Goal: Information Seeking & Learning: Learn about a topic

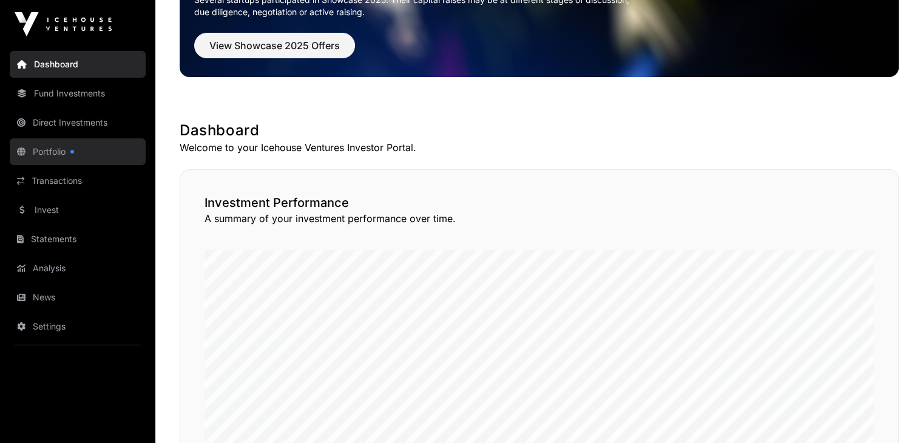
scroll to position [121, 0]
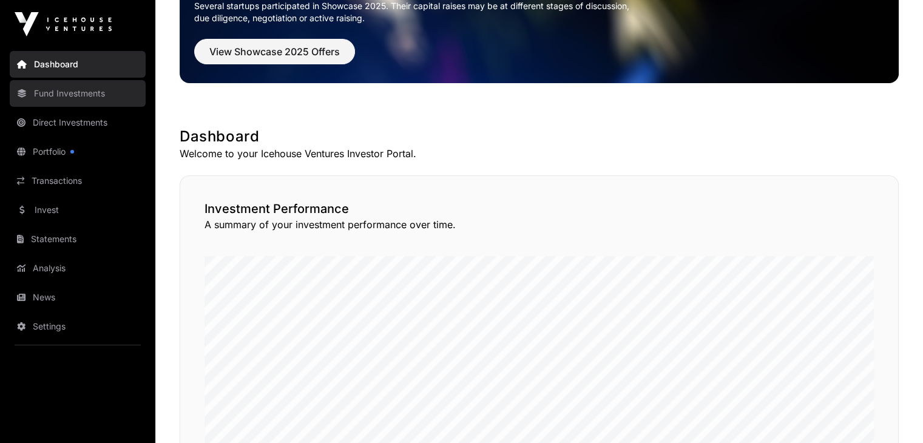
click at [60, 98] on link "Fund Investments" at bounding box center [78, 93] width 136 height 27
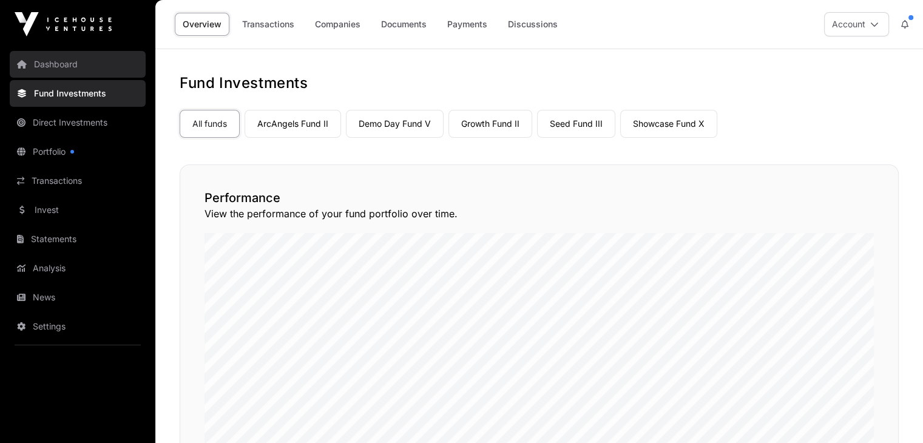
click at [74, 64] on link "Dashboard" at bounding box center [78, 64] width 136 height 27
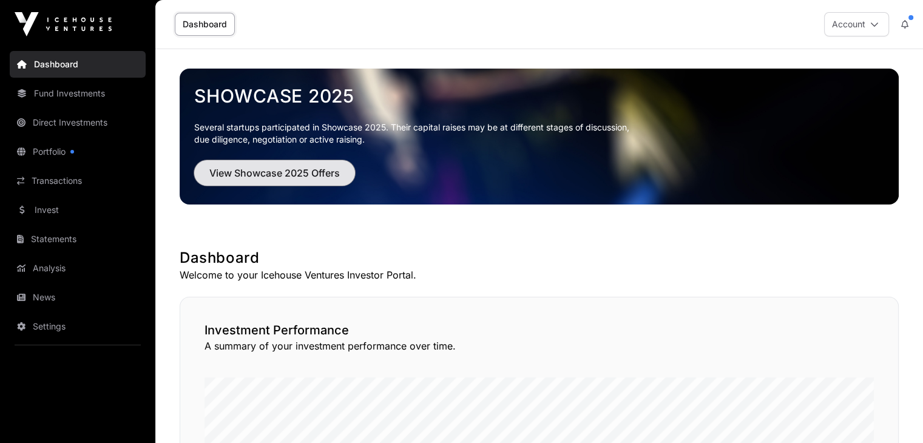
click at [324, 180] on span "View Showcase 2025 Offers" at bounding box center [274, 173] width 131 height 15
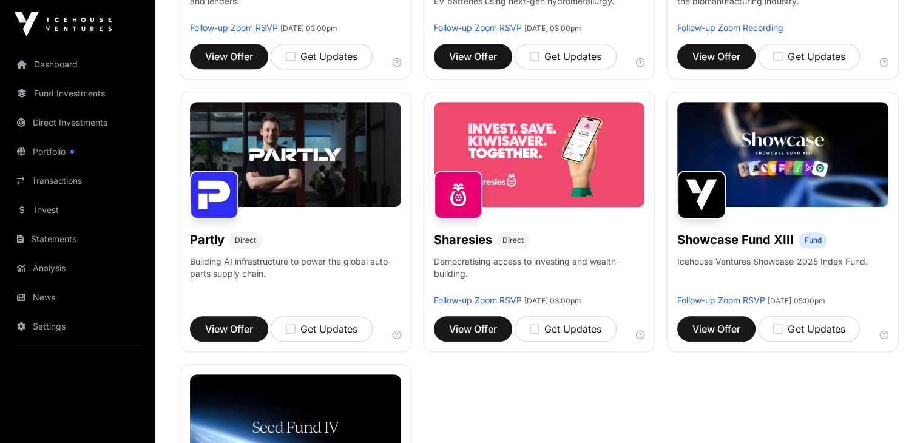
scroll to position [668, 0]
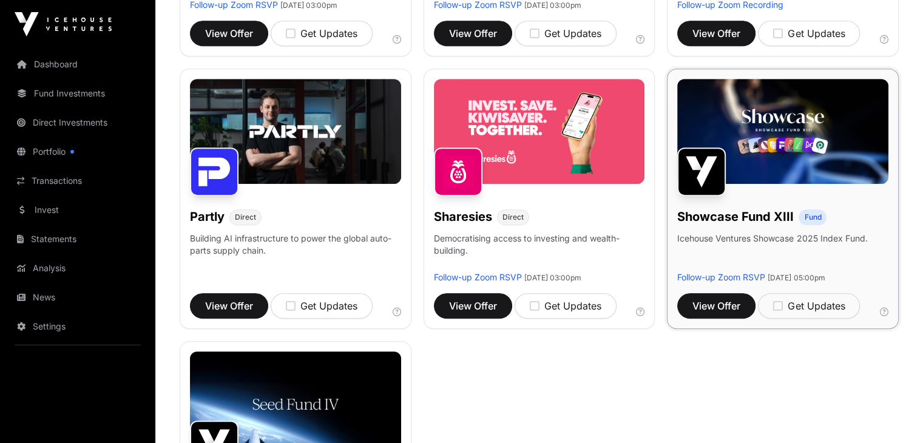
click at [776, 225] on h1 "Showcase Fund XIII" at bounding box center [735, 216] width 117 height 17
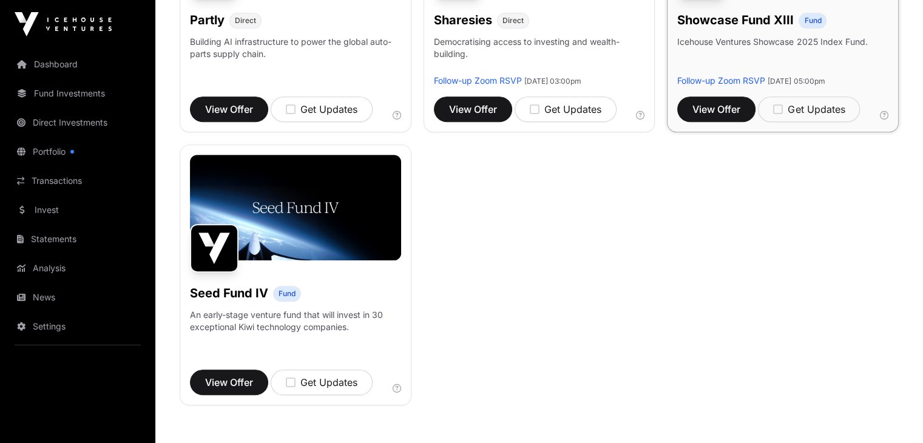
scroll to position [728, 0]
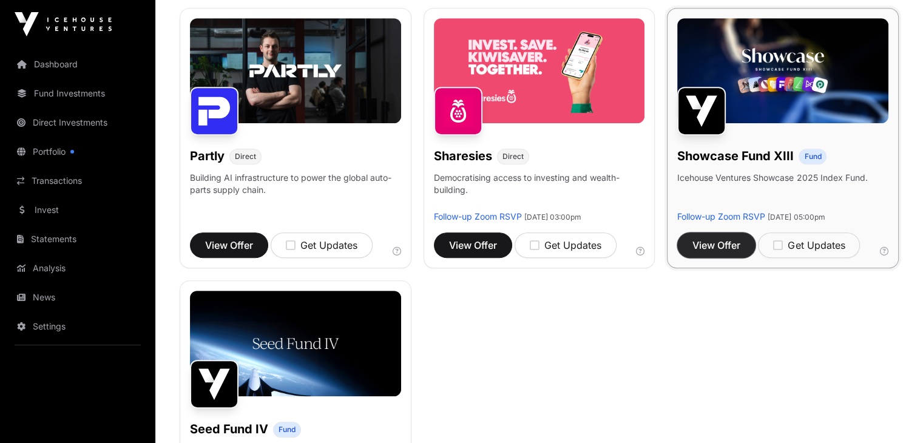
click at [721, 258] on button "View Offer" at bounding box center [716, 244] width 78 height 25
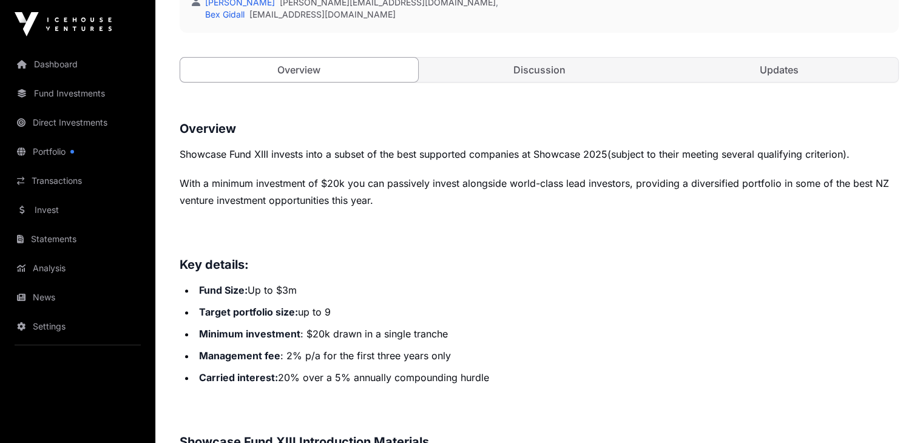
scroll to position [425, 0]
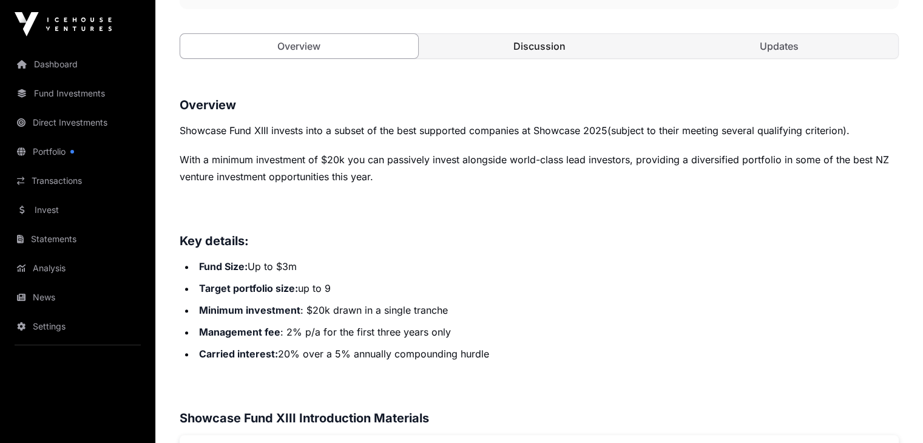
click at [469, 58] on link "Discussion" at bounding box center [540, 46] width 238 height 24
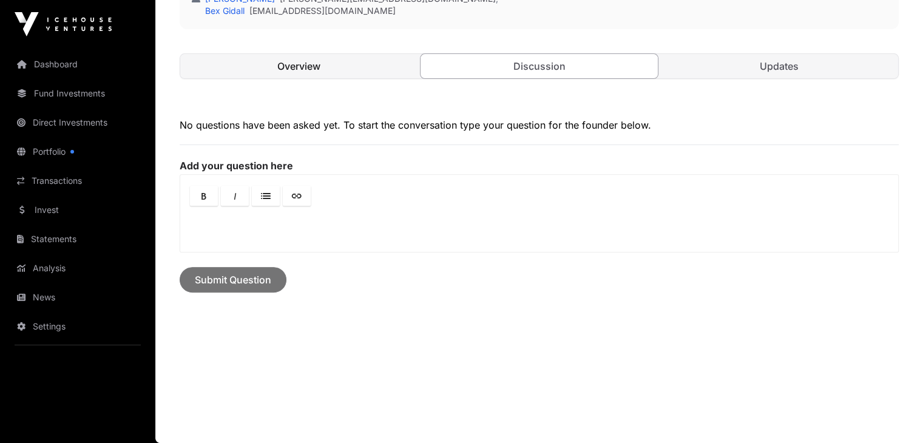
click at [299, 78] on link "Overview" at bounding box center [299, 66] width 238 height 24
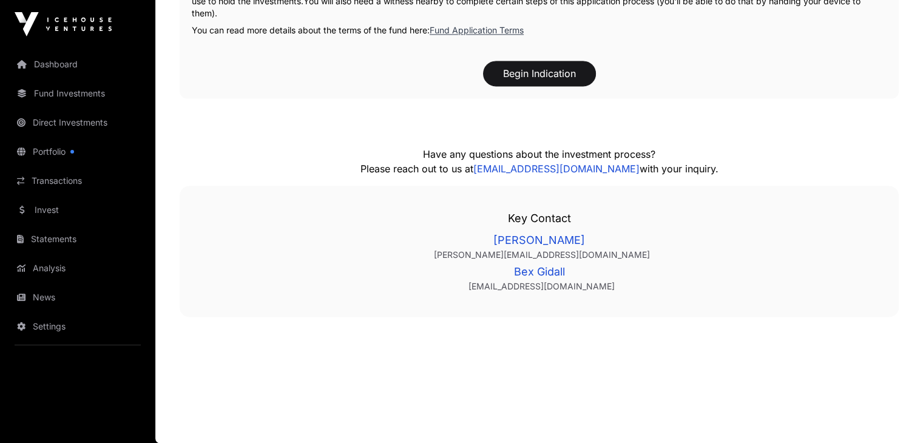
scroll to position [1889, 0]
click at [81, 212] on link "Invest" at bounding box center [78, 210] width 136 height 27
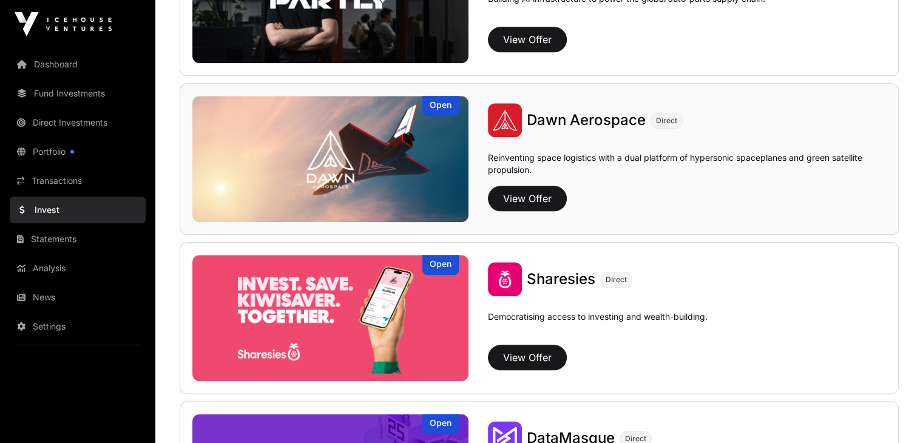
scroll to position [1335, 0]
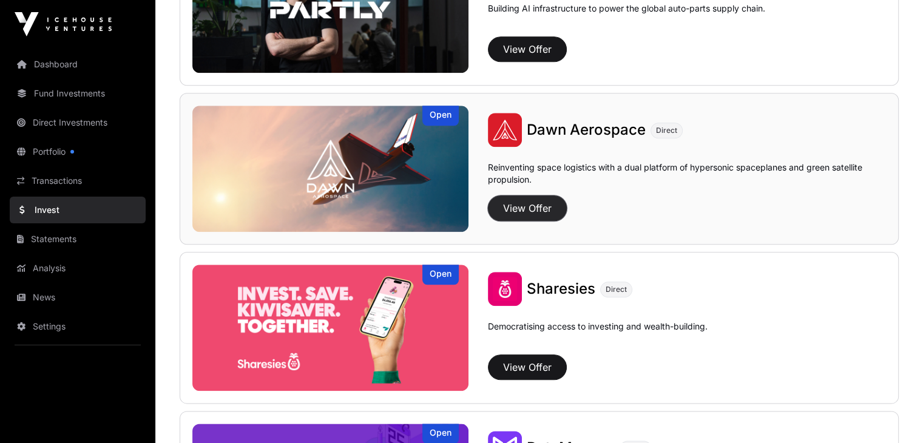
click at [488, 209] on button "View Offer" at bounding box center [527, 207] width 79 height 25
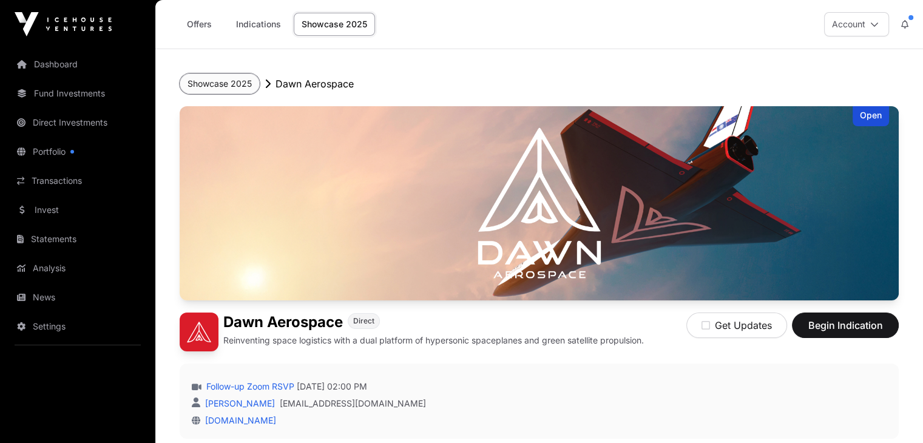
click at [222, 78] on button "Showcase 2025" at bounding box center [220, 83] width 80 height 21
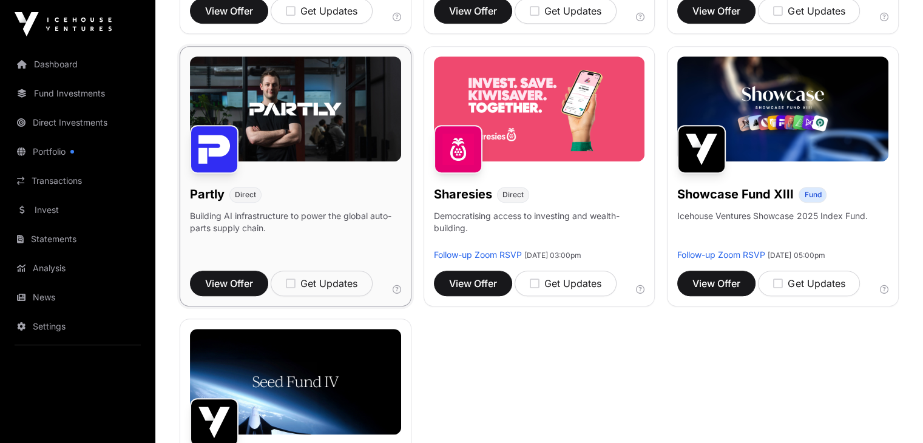
scroll to position [728, 0]
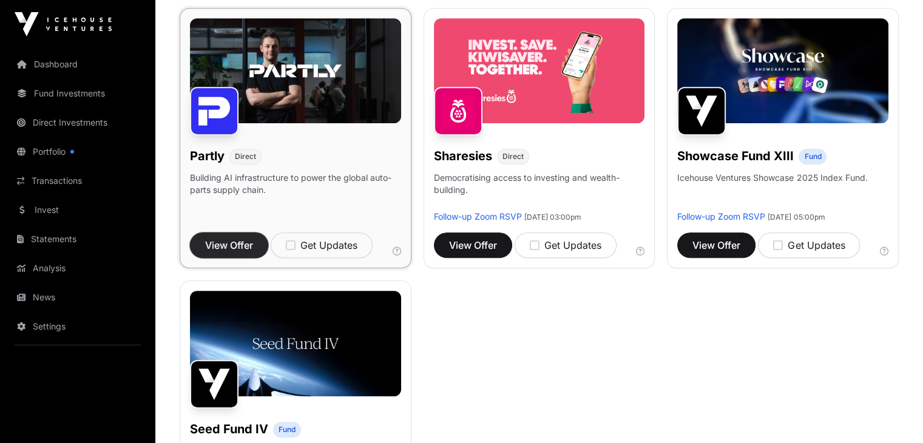
click at [248, 253] on span "View Offer" at bounding box center [229, 245] width 48 height 15
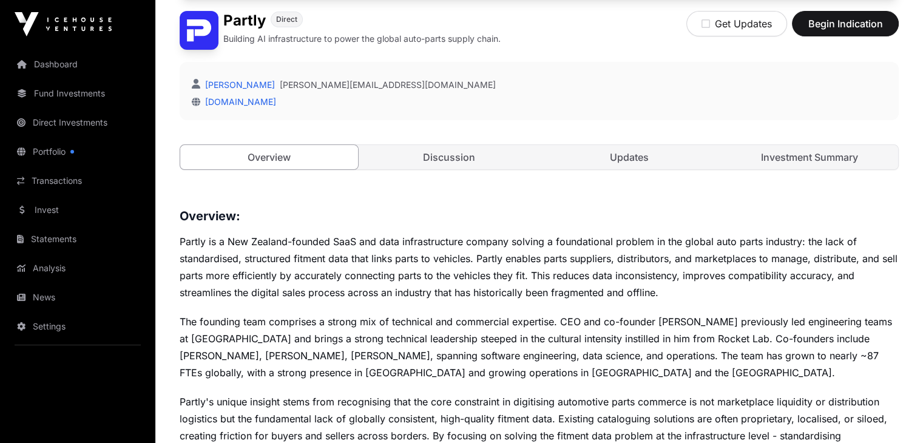
scroll to position [304, 0]
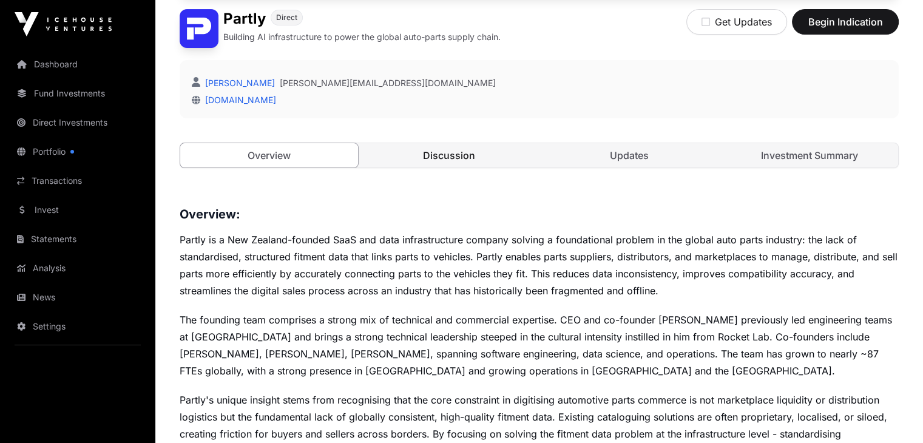
click at [422, 168] on link "Discussion" at bounding box center [450, 155] width 178 height 24
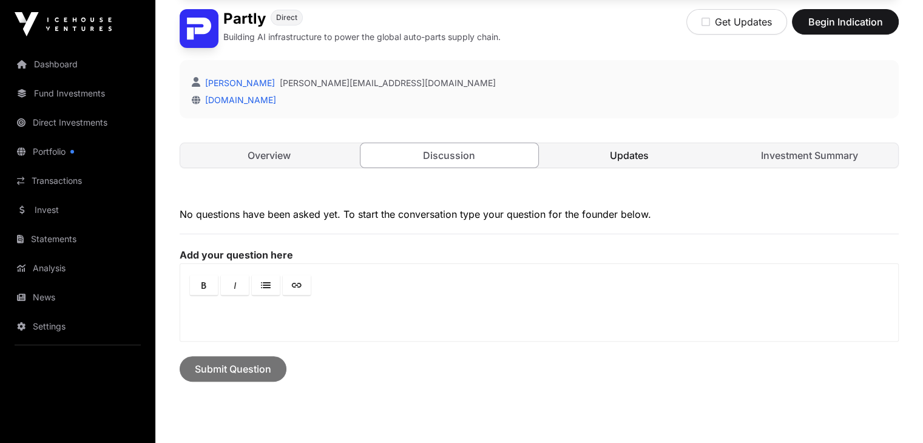
click at [607, 168] on link "Updates" at bounding box center [630, 155] width 178 height 24
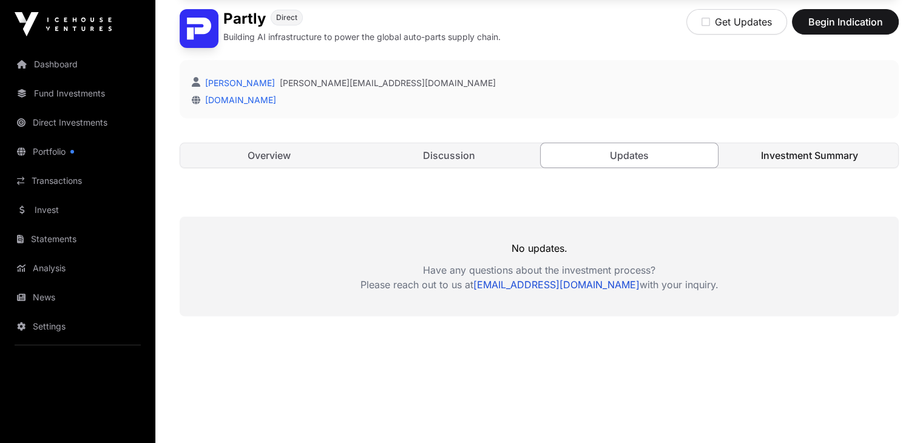
click at [765, 168] on link "Investment Summary" at bounding box center [810, 155] width 178 height 24
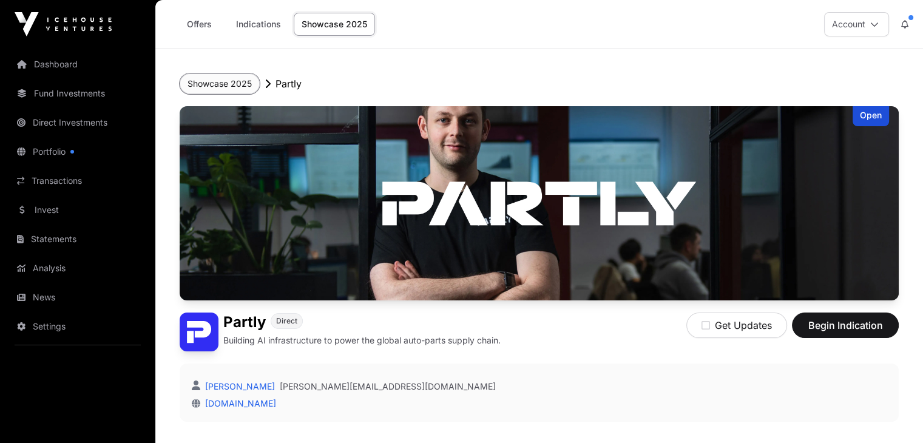
click at [238, 81] on button "Showcase 2025" at bounding box center [220, 83] width 80 height 21
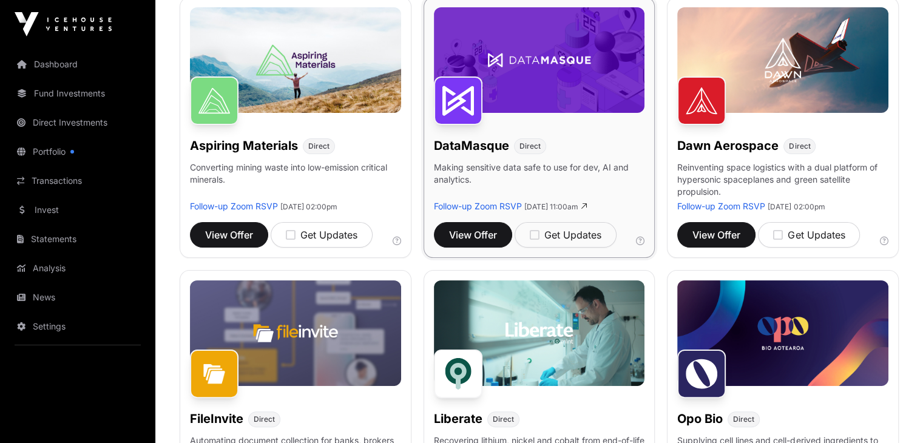
scroll to position [182, 0]
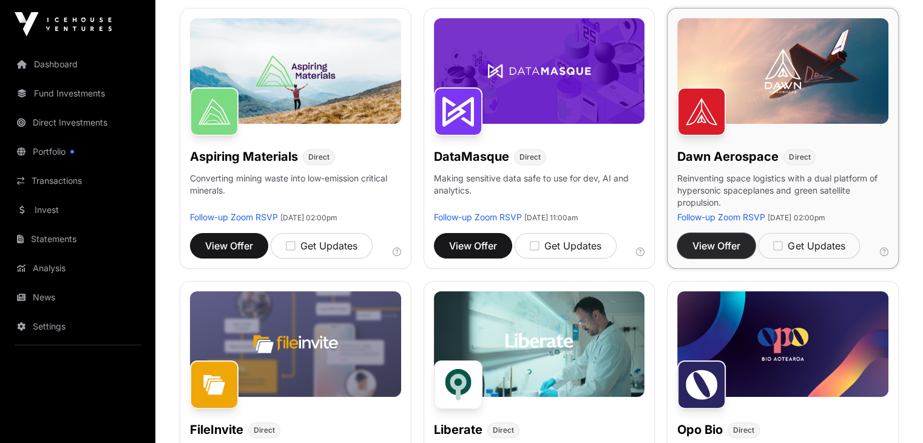
click at [741, 250] on span "View Offer" at bounding box center [717, 246] width 48 height 15
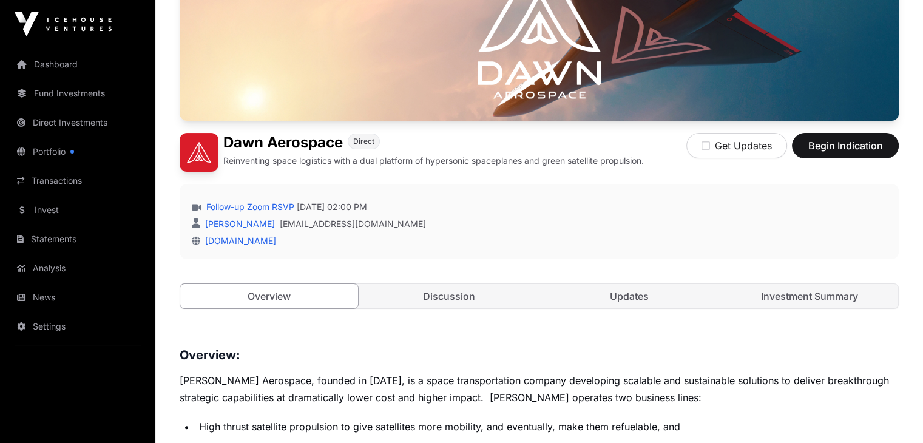
scroll to position [182, 0]
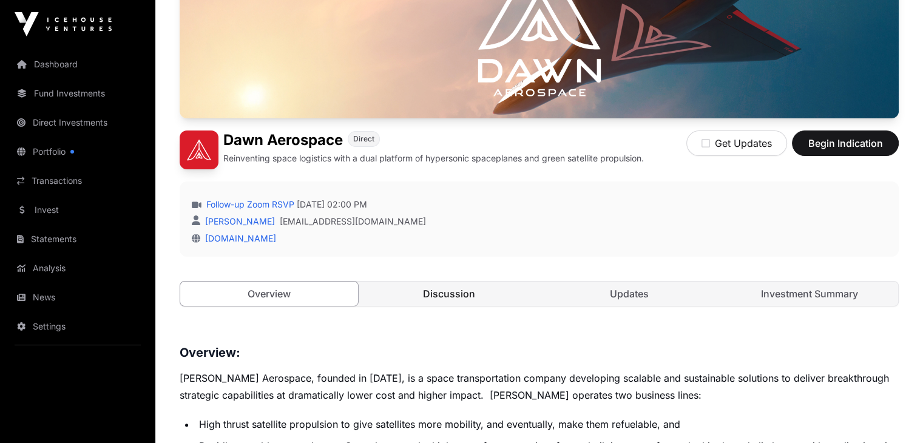
click at [495, 306] on link "Discussion" at bounding box center [450, 294] width 178 height 24
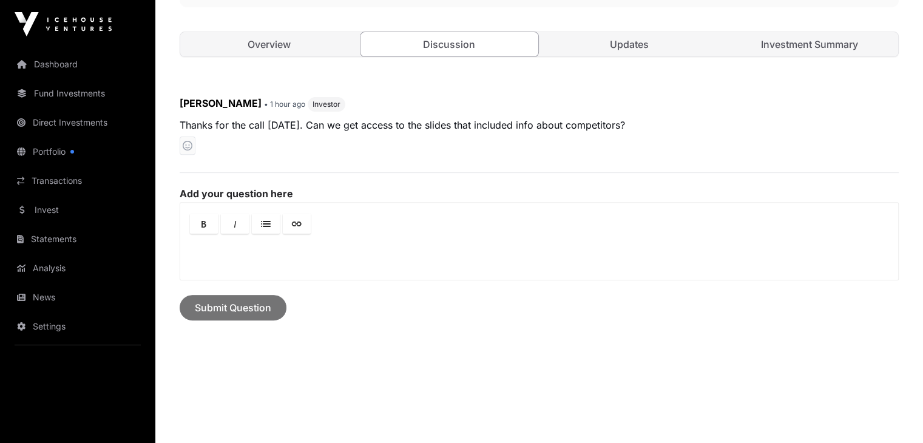
scroll to position [425, 0]
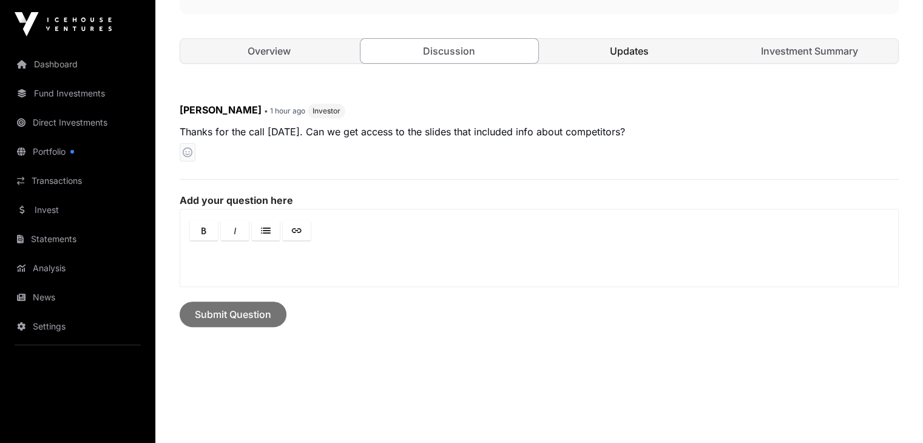
click at [585, 63] on link "Updates" at bounding box center [630, 51] width 178 height 24
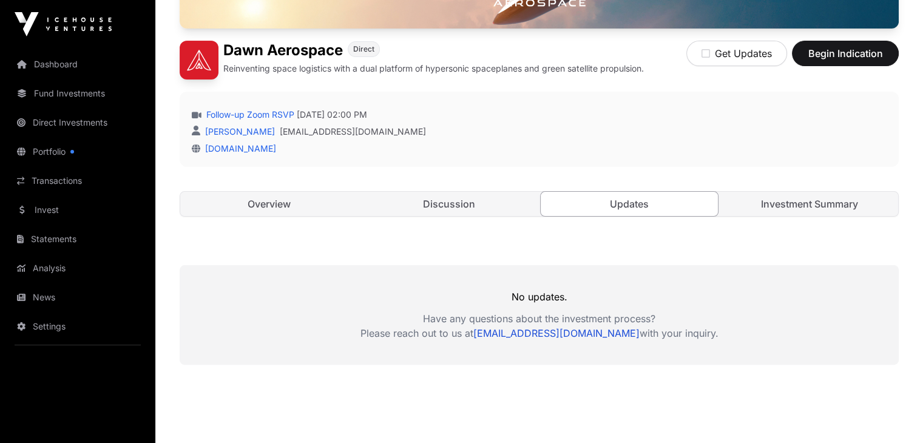
scroll to position [261, 0]
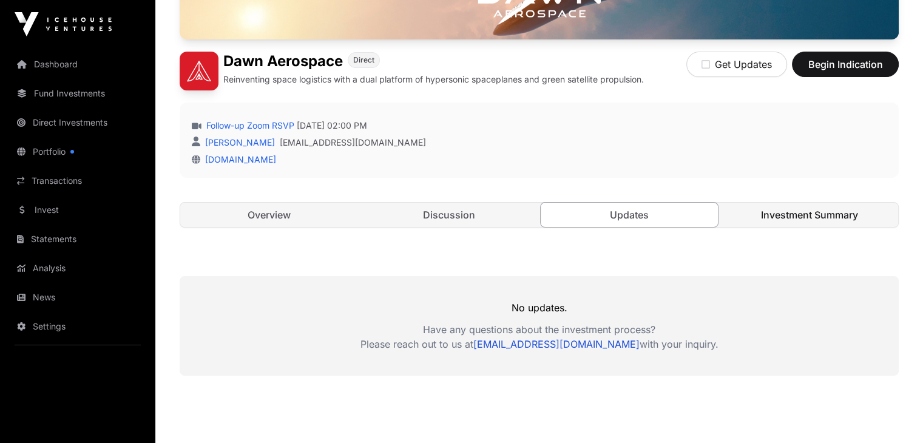
click at [787, 227] on link "Investment Summary" at bounding box center [810, 215] width 178 height 24
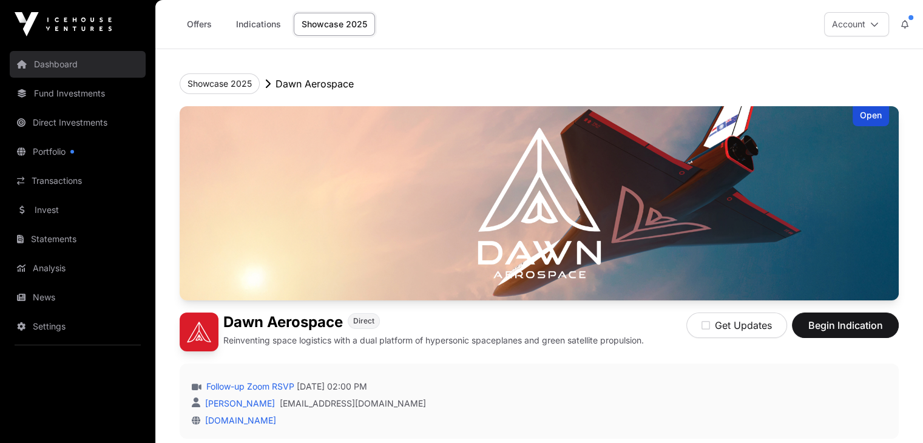
click at [24, 71] on link "Dashboard" at bounding box center [78, 64] width 136 height 27
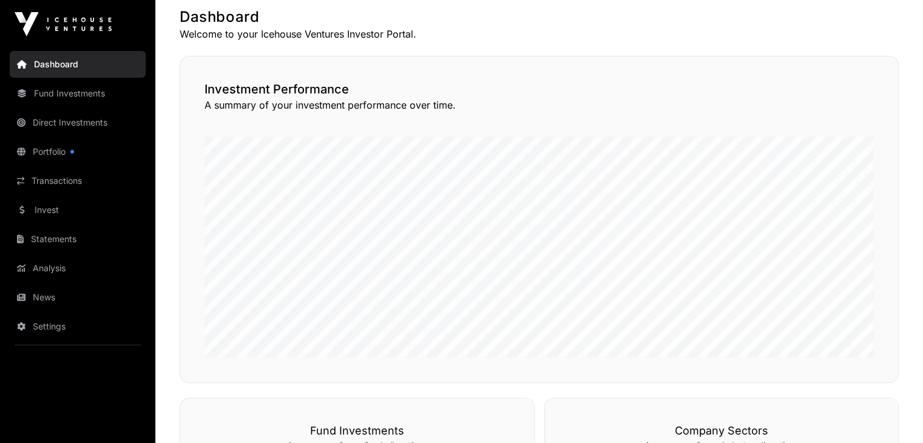
scroll to position [243, 0]
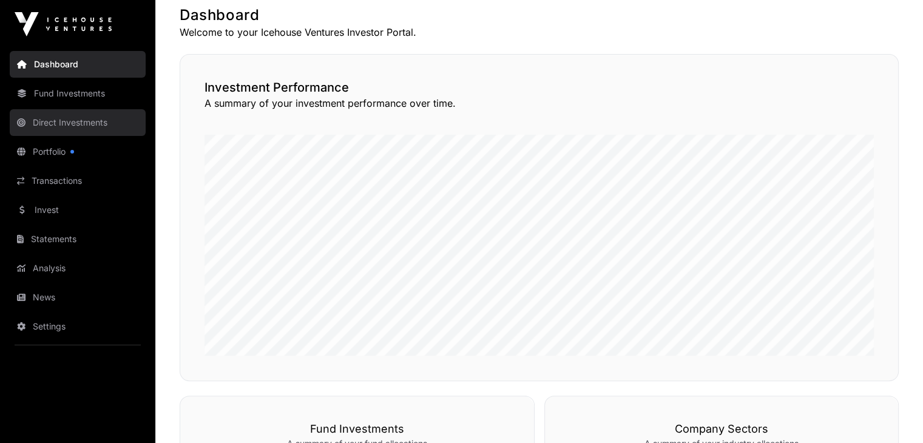
click at [65, 116] on link "Direct Investments" at bounding box center [78, 122] width 136 height 27
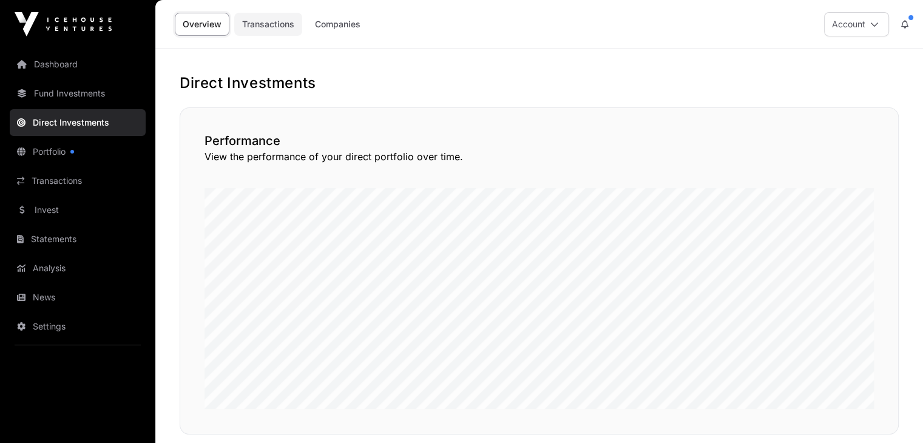
click at [282, 30] on link "Transactions" at bounding box center [268, 24] width 68 height 23
click at [333, 32] on link "Companies" at bounding box center [337, 24] width 61 height 23
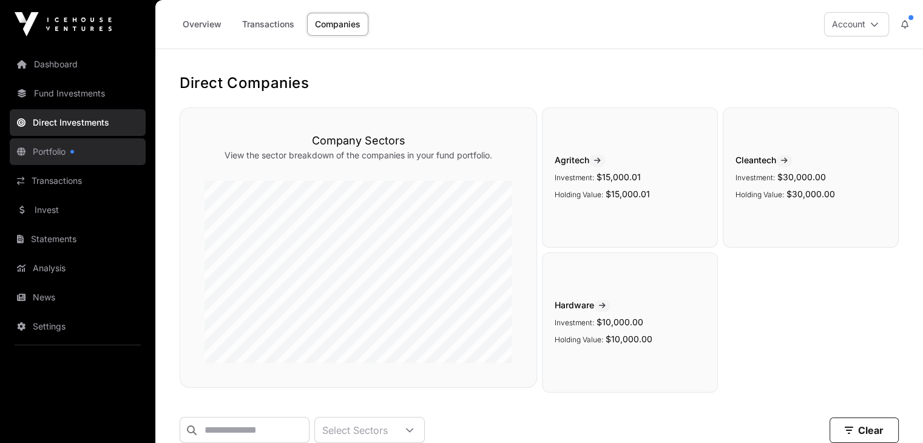
click at [50, 141] on link "Portfolio" at bounding box center [78, 151] width 136 height 27
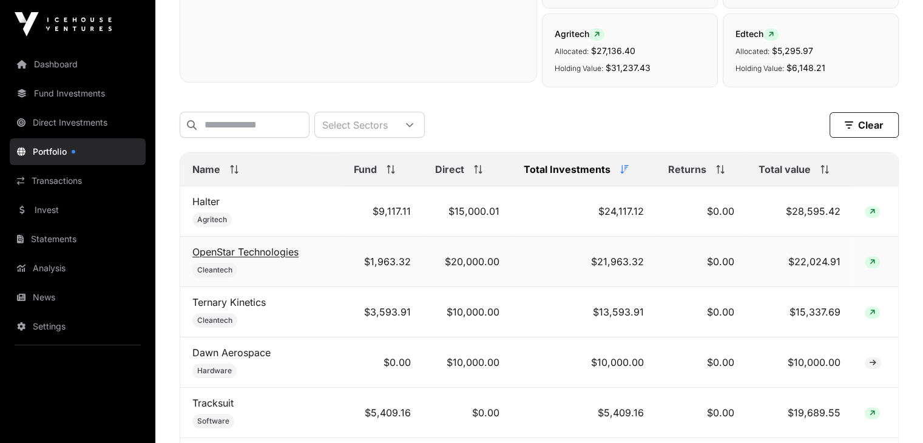
scroll to position [425, 0]
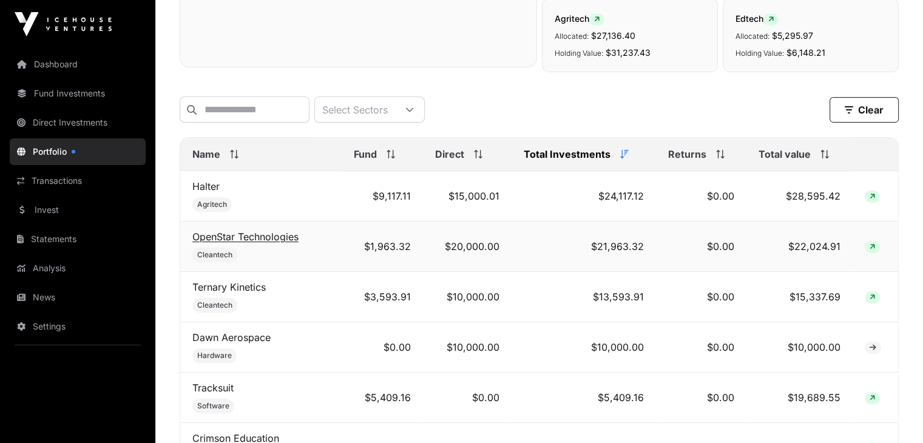
click at [238, 243] on link "OpenStar Technologies" at bounding box center [245, 237] width 106 height 12
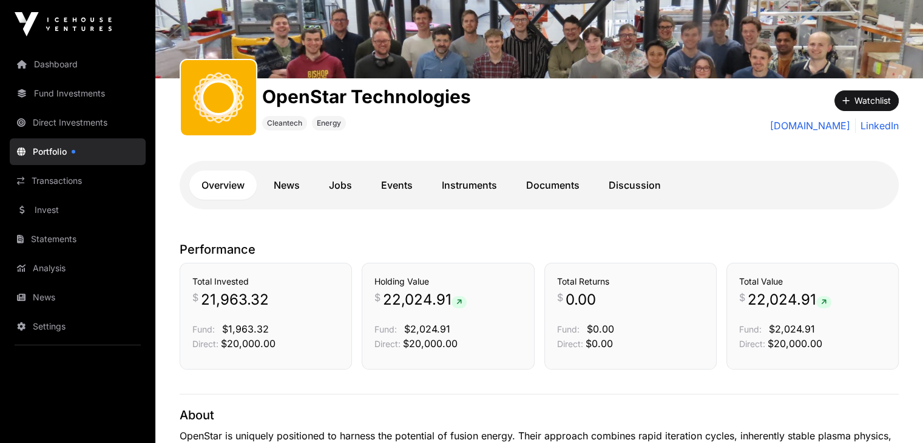
scroll to position [121, 0]
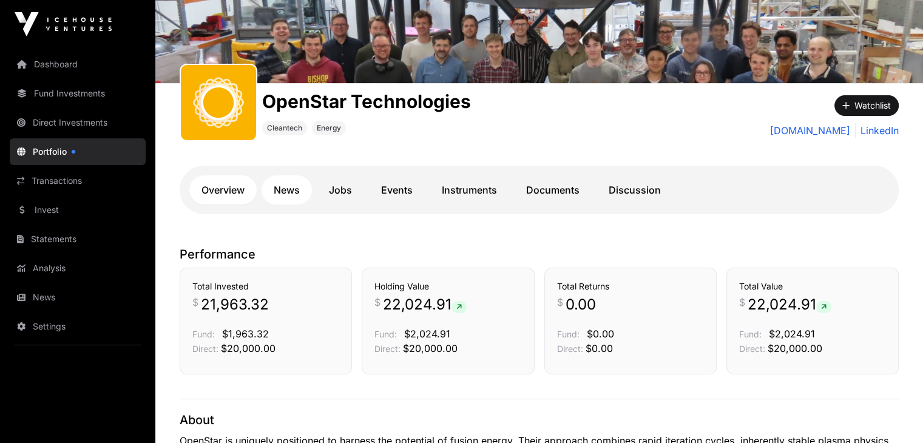
click at [294, 187] on link "News" at bounding box center [287, 189] width 50 height 29
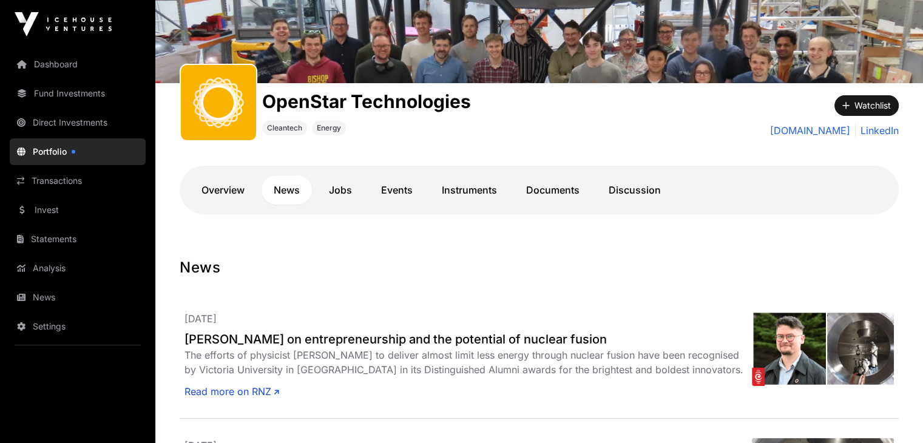
click at [352, 203] on link "Jobs" at bounding box center [340, 189] width 47 height 29
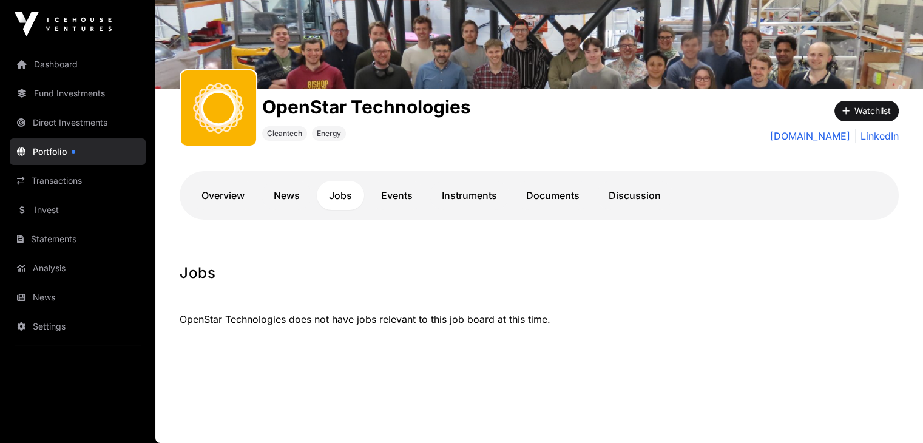
click at [398, 197] on link "Events" at bounding box center [397, 195] width 56 height 29
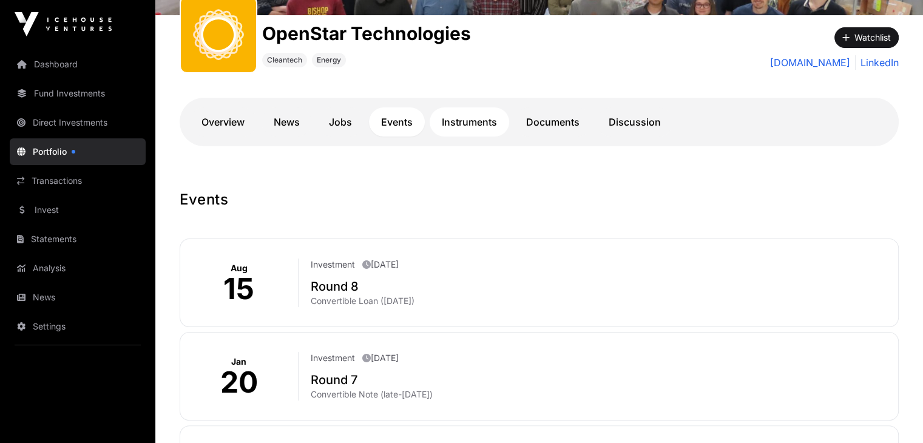
scroll to position [177, 0]
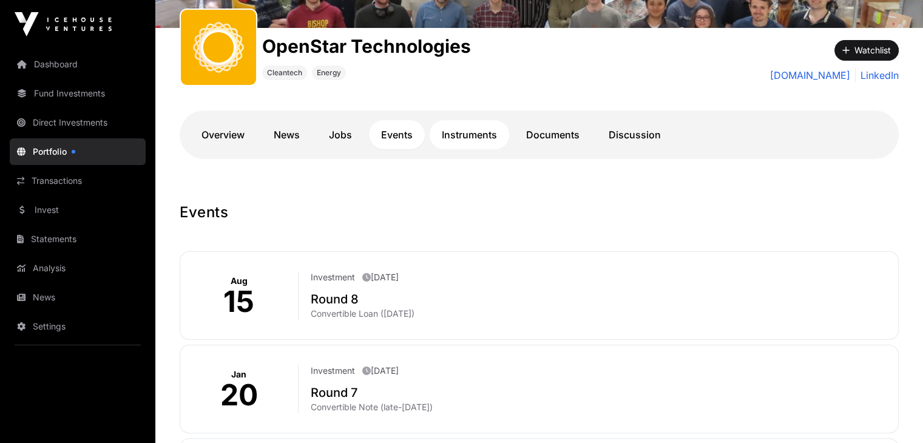
click at [454, 136] on link "Instruments" at bounding box center [470, 134] width 80 height 29
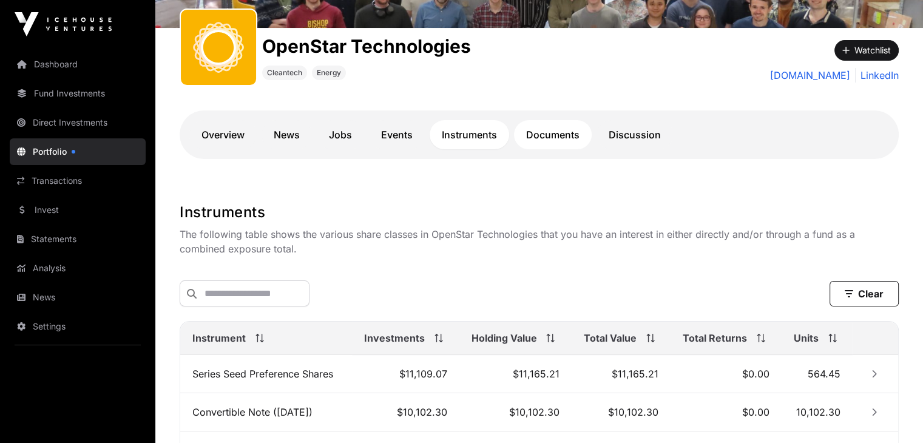
click at [544, 141] on link "Documents" at bounding box center [553, 134] width 78 height 29
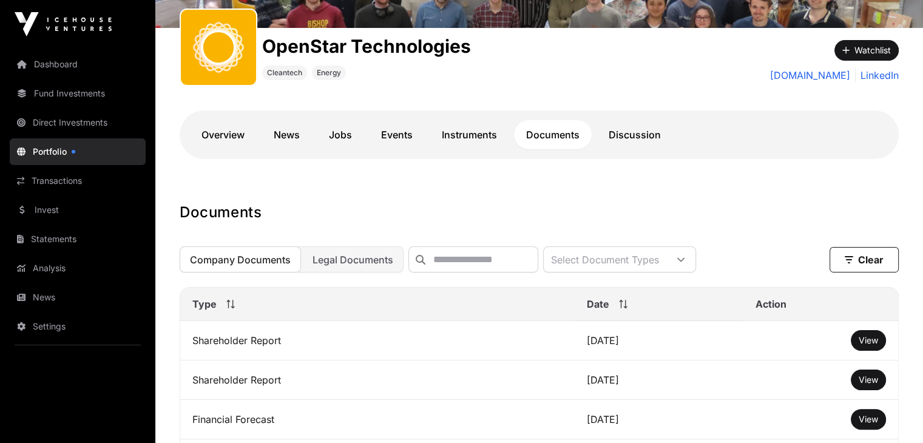
click at [623, 140] on link "Discussion" at bounding box center [635, 134] width 76 height 29
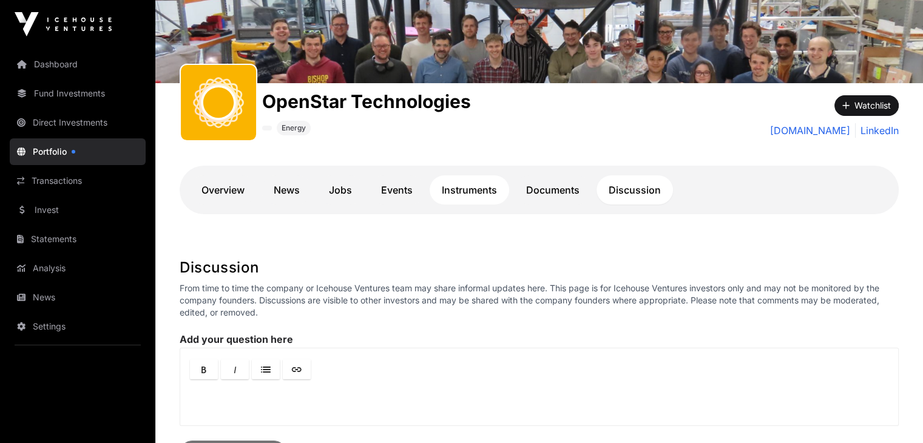
scroll to position [112, 0]
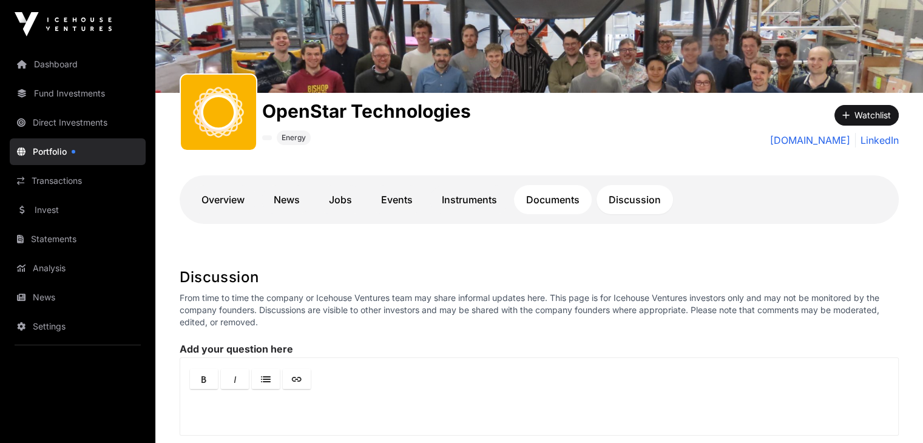
click at [558, 189] on link "Documents" at bounding box center [553, 199] width 78 height 29
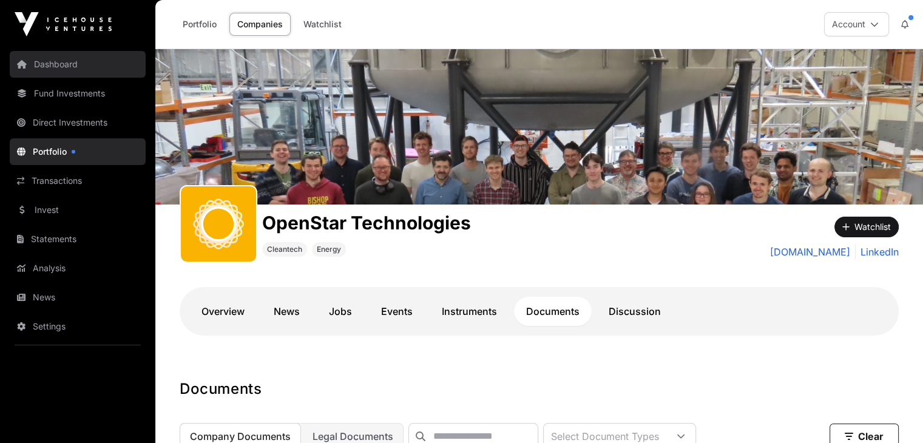
click at [53, 66] on link "Dashboard" at bounding box center [78, 64] width 136 height 27
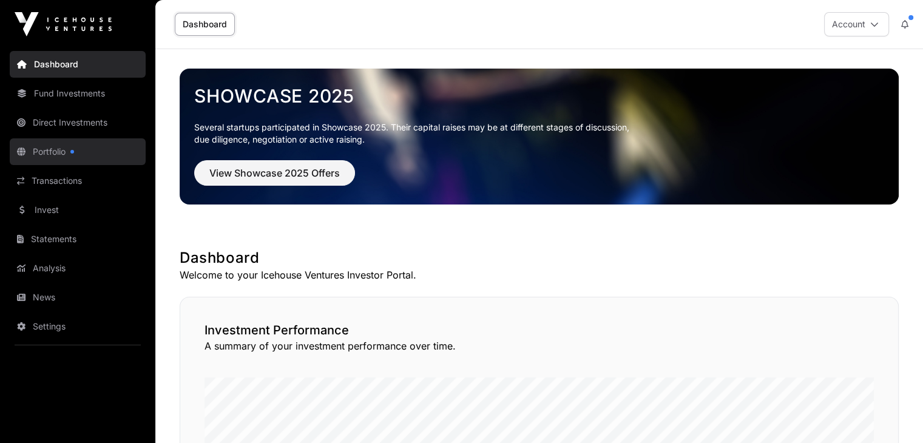
click at [87, 151] on link "Portfolio" at bounding box center [78, 151] width 136 height 27
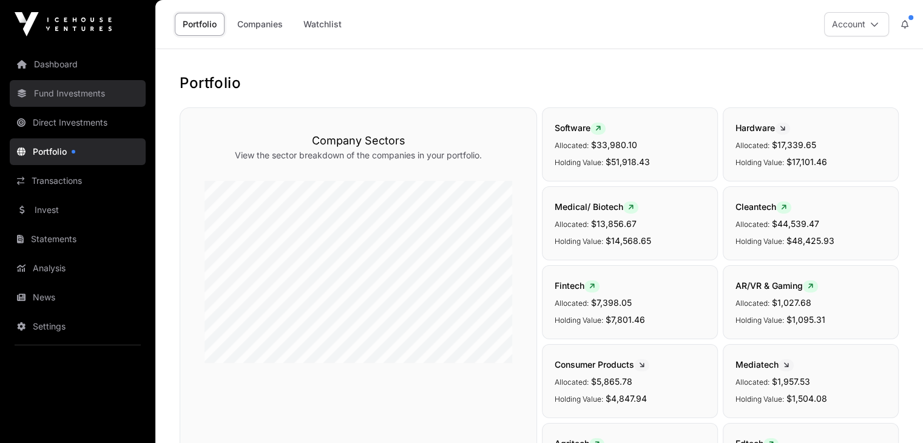
drag, startPoint x: 87, startPoint y: 151, endPoint x: 95, endPoint y: 98, distance: 53.4
click at [95, 98] on link "Fund Investments" at bounding box center [78, 93] width 136 height 27
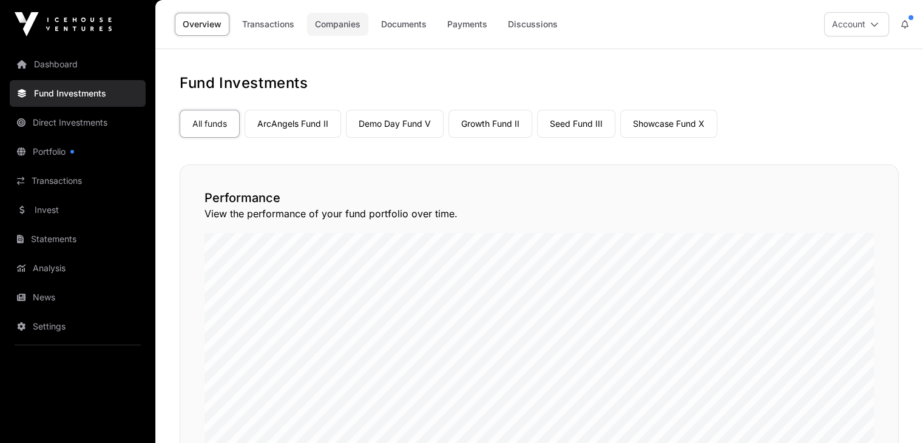
click at [316, 29] on link "Companies" at bounding box center [337, 24] width 61 height 23
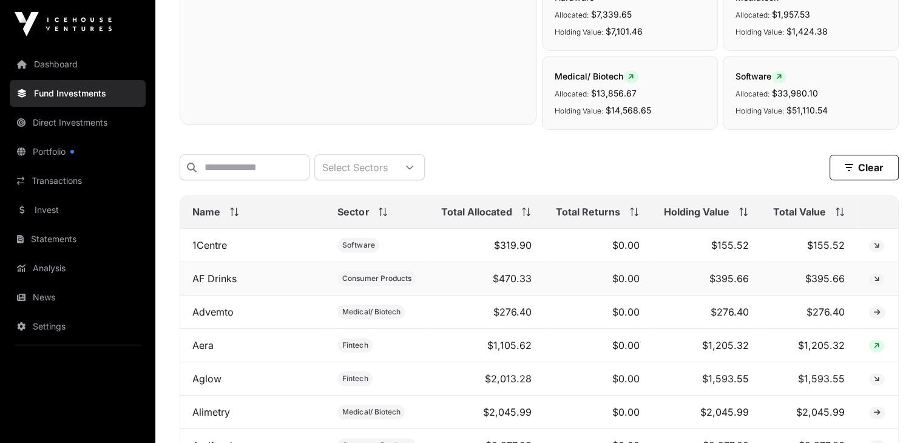
scroll to position [486, 0]
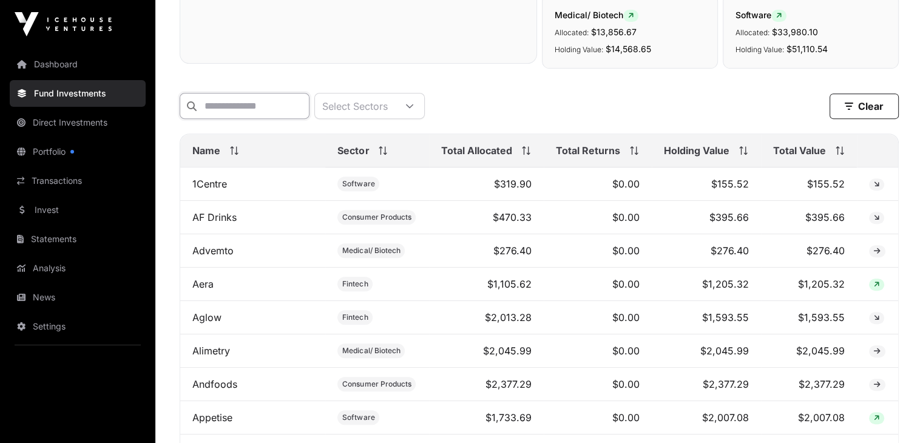
click at [255, 114] on input "text" at bounding box center [245, 106] width 130 height 26
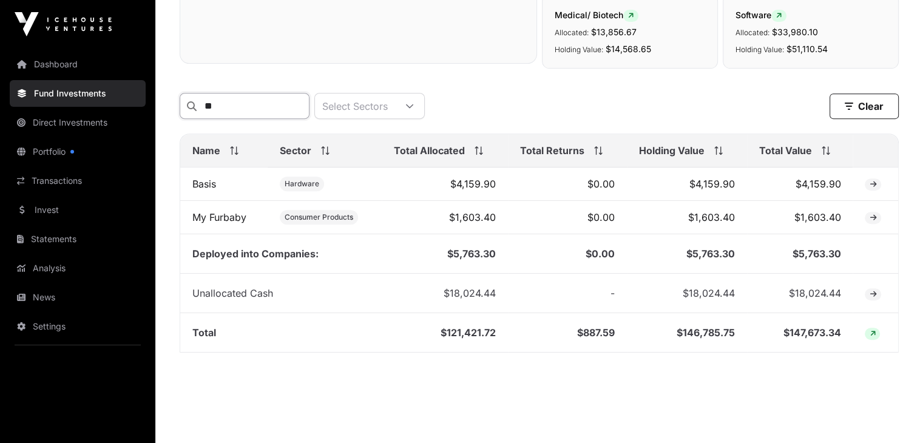
type input "*"
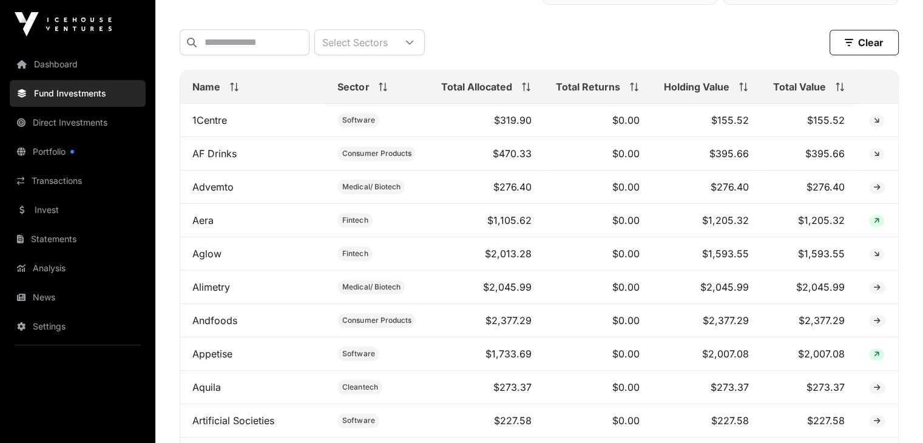
scroll to position [546, 0]
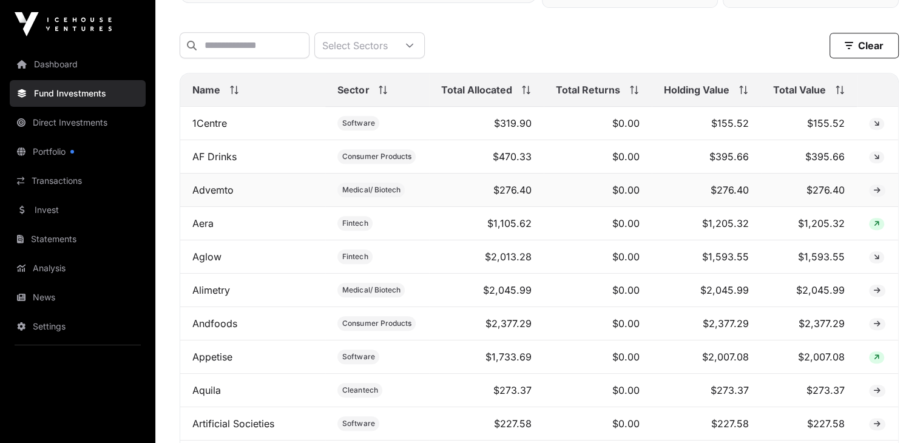
drag, startPoint x: 297, startPoint y: 290, endPoint x: 269, endPoint y: 186, distance: 107.5
drag, startPoint x: 269, startPoint y: 186, endPoint x: 252, endPoint y: 165, distance: 27.2
click at [252, 165] on td "AF Drinks" at bounding box center [252, 156] width 145 height 33
click at [226, 161] on link "AF Drinks" at bounding box center [214, 157] width 44 height 12
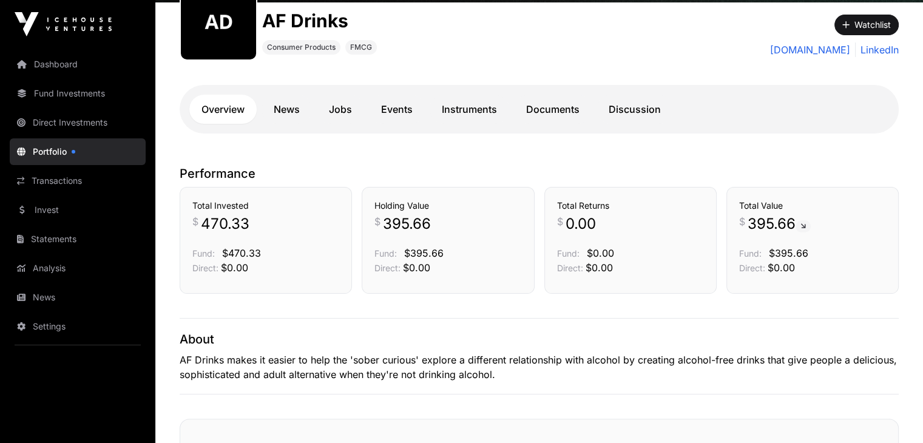
scroll to position [149, 0]
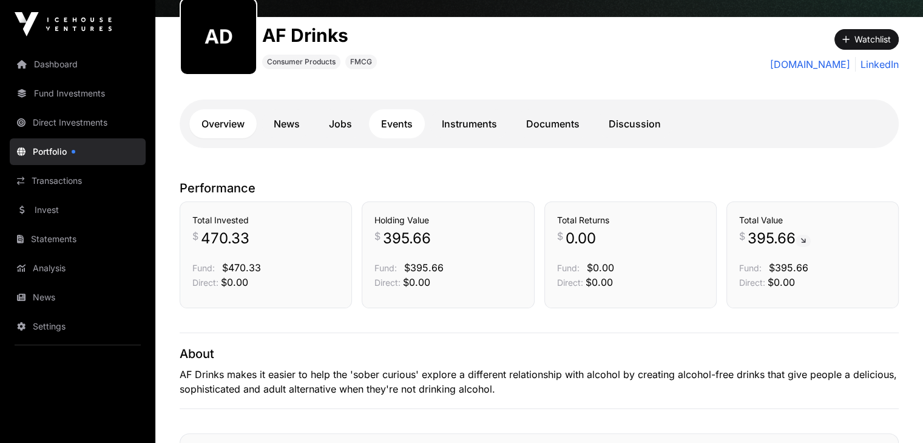
click at [393, 137] on link "Events" at bounding box center [397, 123] width 56 height 29
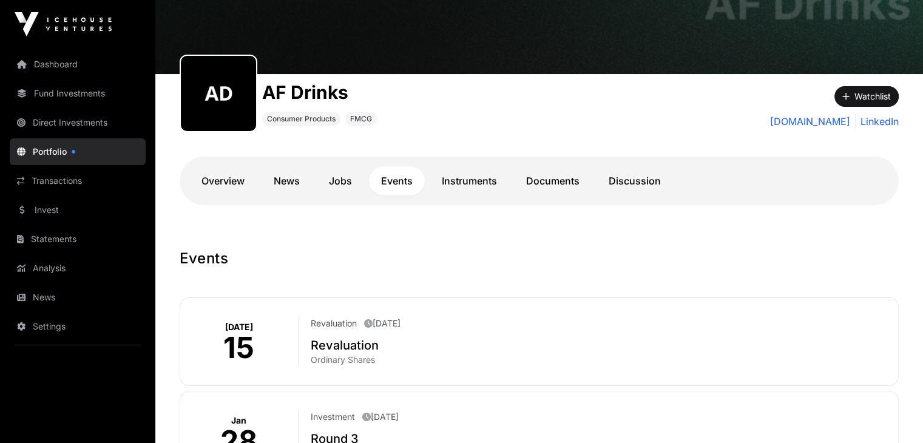
scroll to position [88, 0]
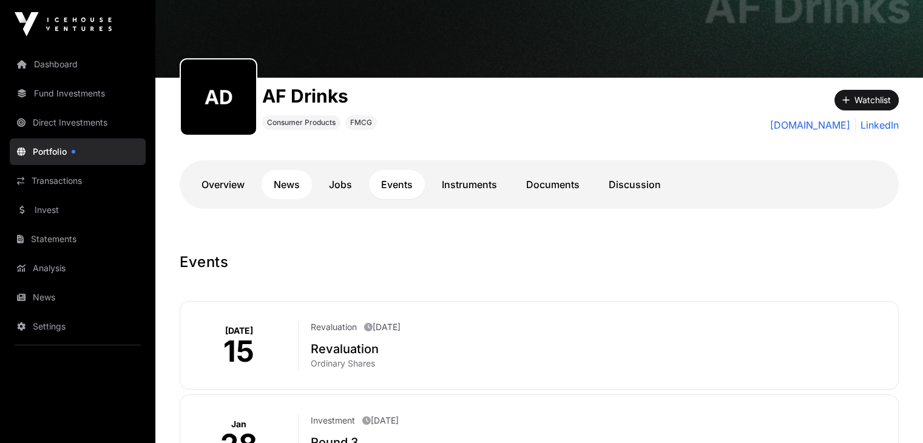
click at [299, 183] on link "News" at bounding box center [287, 184] width 50 height 29
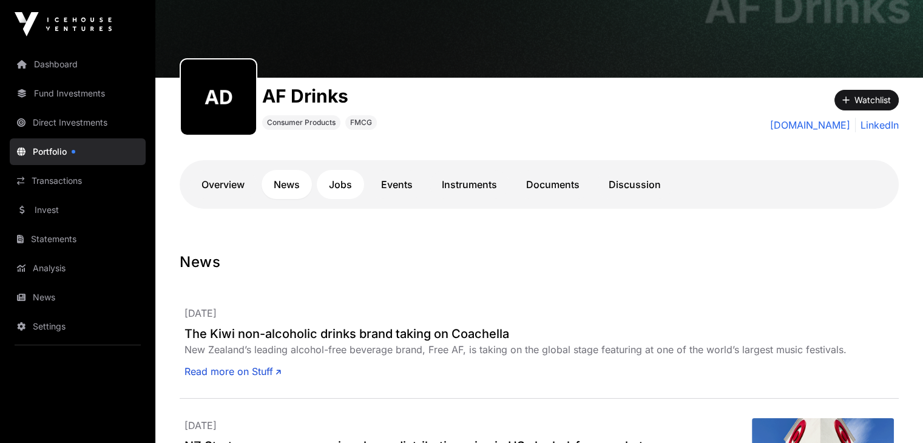
click at [336, 185] on link "Jobs" at bounding box center [340, 184] width 47 height 29
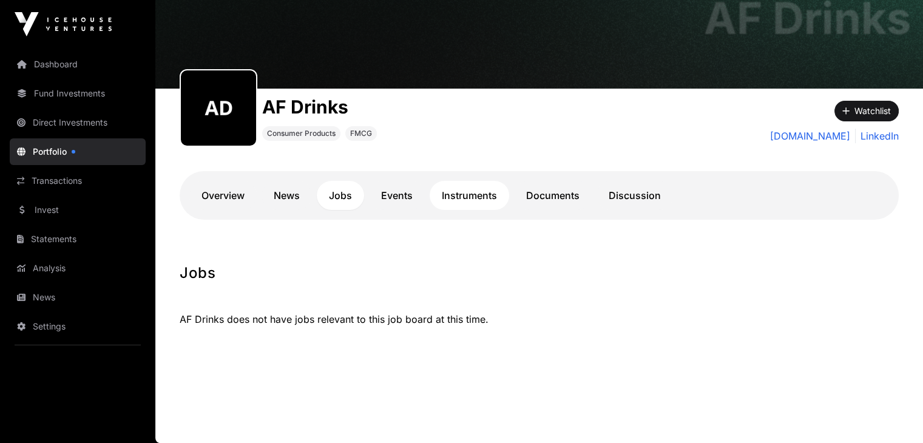
click at [507, 190] on link "Instruments" at bounding box center [470, 195] width 80 height 29
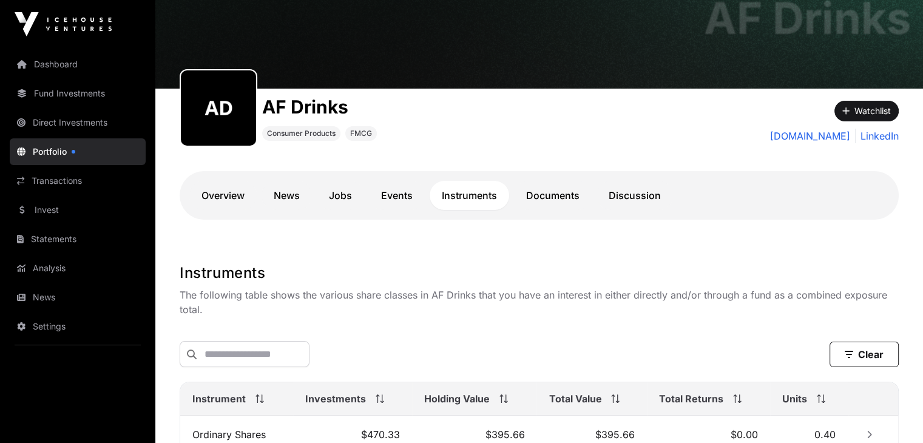
scroll to position [230, 0]
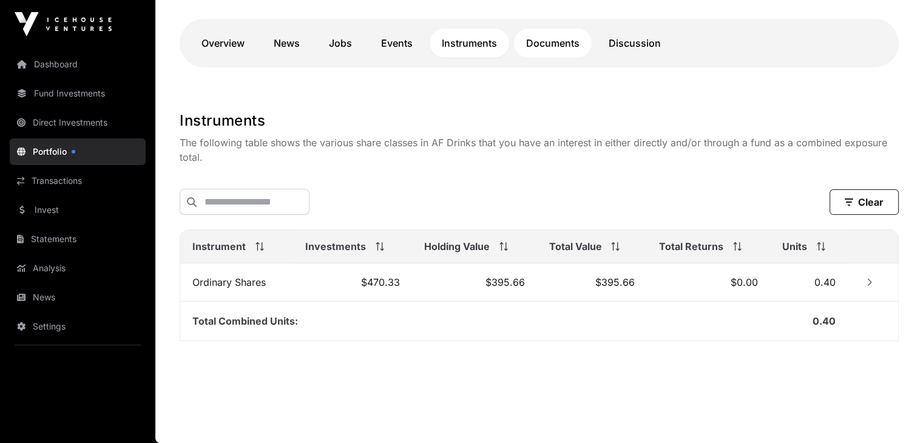
click at [527, 49] on link "Documents" at bounding box center [553, 43] width 78 height 29
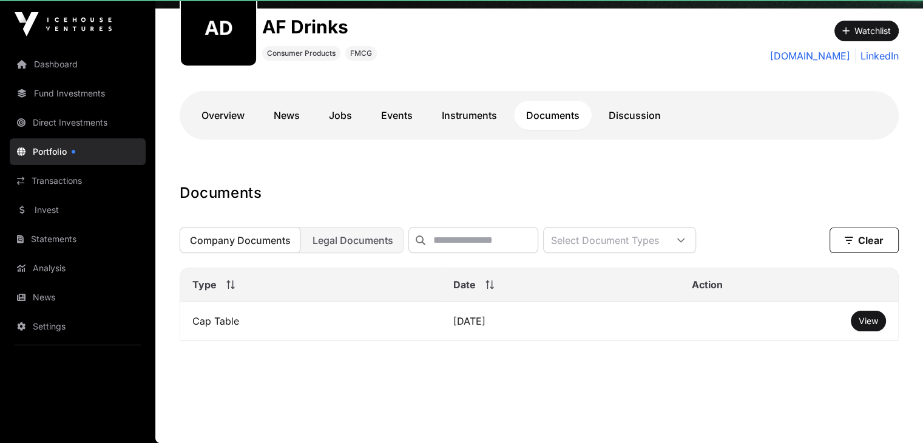
scroll to position [165, 0]
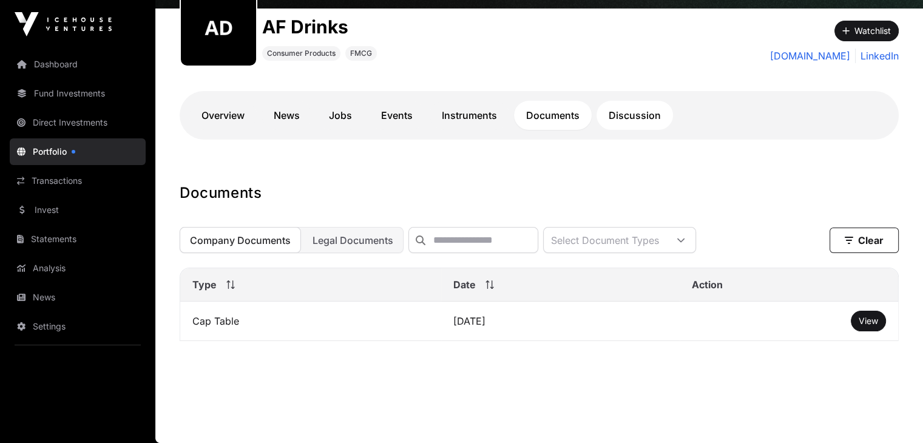
click at [627, 101] on link "Discussion" at bounding box center [635, 115] width 76 height 29
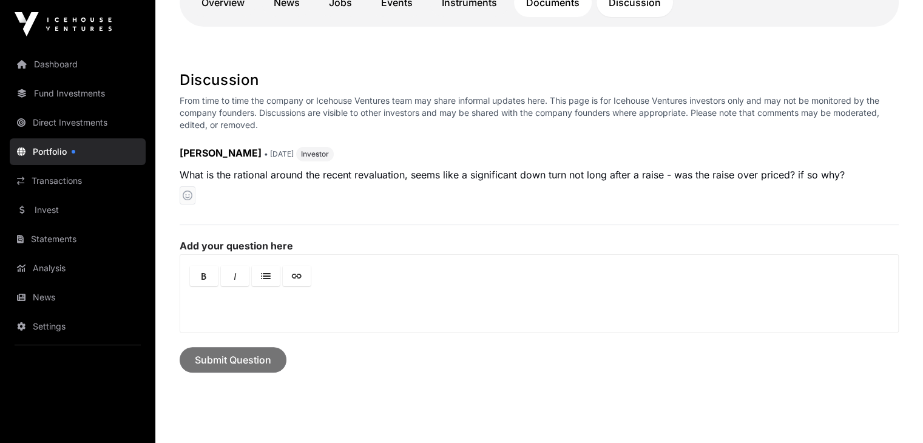
scroll to position [228, 0]
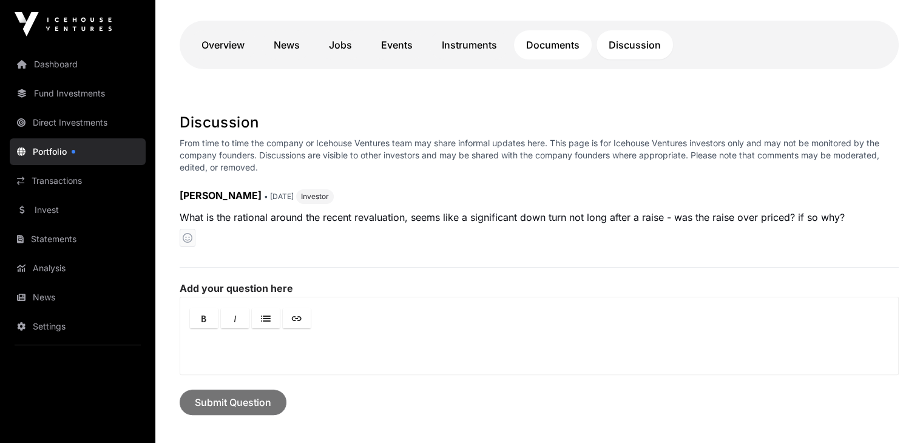
click at [543, 54] on link "Documents" at bounding box center [553, 44] width 78 height 29
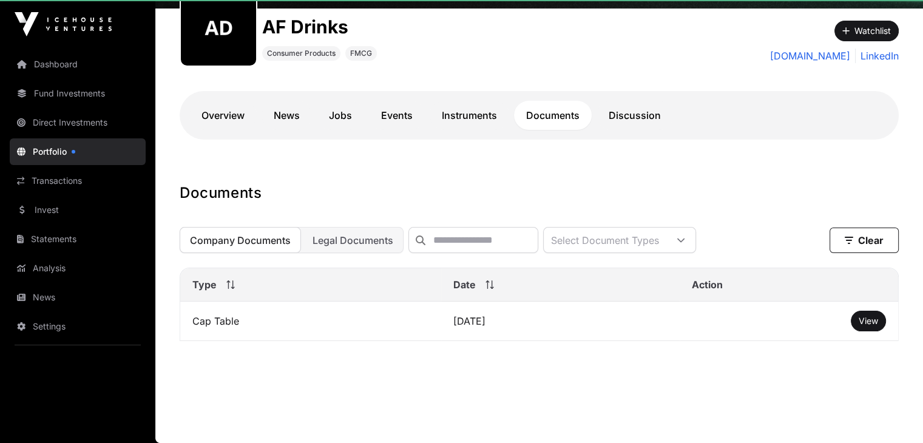
scroll to position [165, 0]
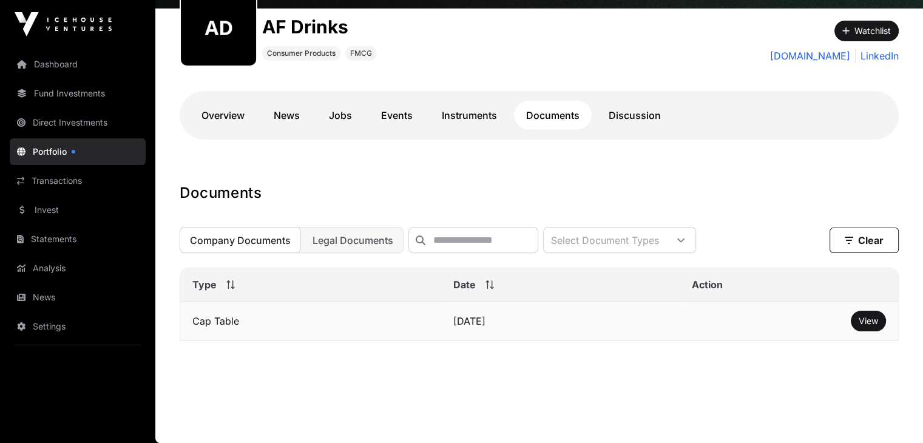
click at [230, 325] on td "Cap Table" at bounding box center [310, 321] width 261 height 39
click at [524, 316] on td "April 2024" at bounding box center [560, 321] width 239 height 39
click at [872, 322] on span "View" at bounding box center [868, 321] width 19 height 10
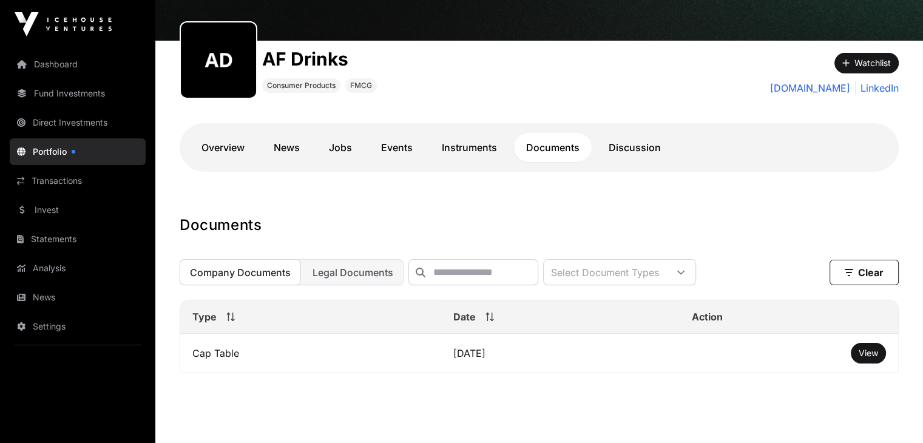
scroll to position [0, 0]
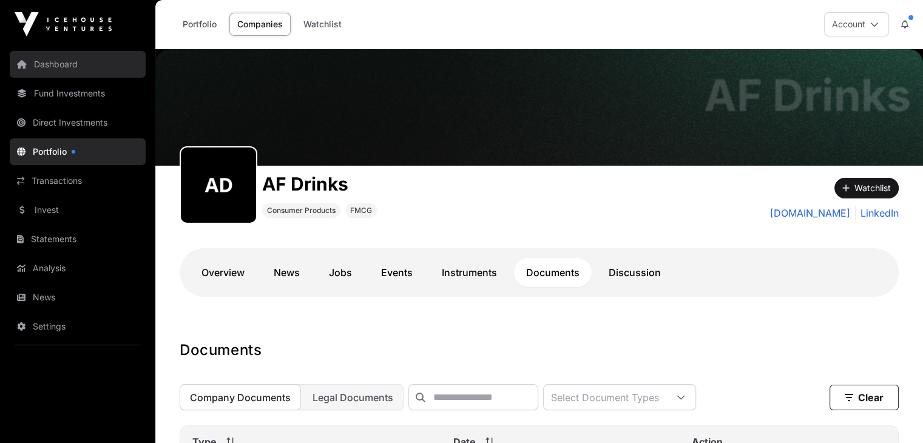
click at [44, 69] on link "Dashboard" at bounding box center [78, 64] width 136 height 27
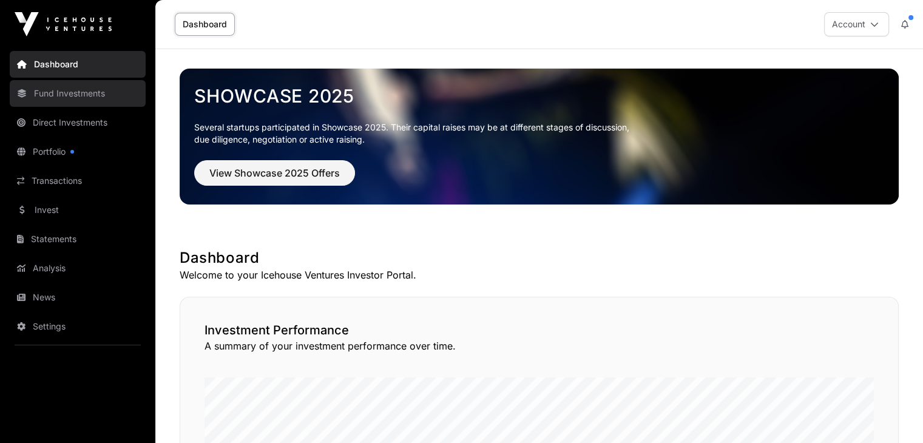
click at [94, 93] on link "Fund Investments" at bounding box center [78, 93] width 136 height 27
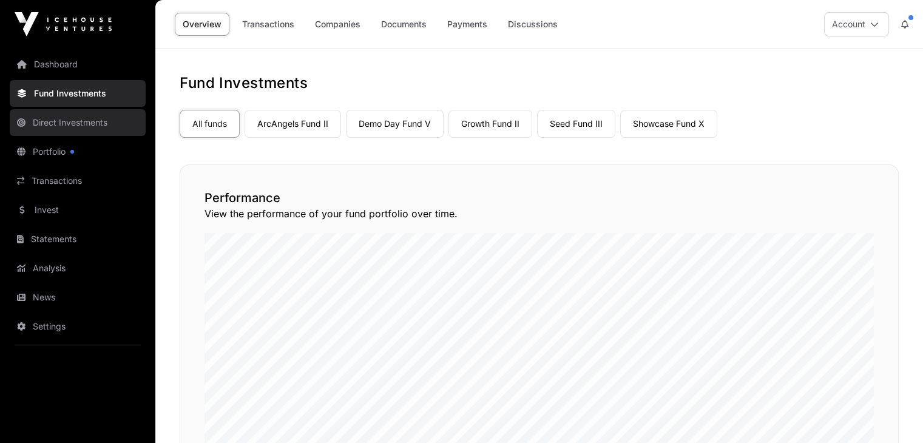
click at [101, 122] on link "Direct Investments" at bounding box center [78, 122] width 136 height 27
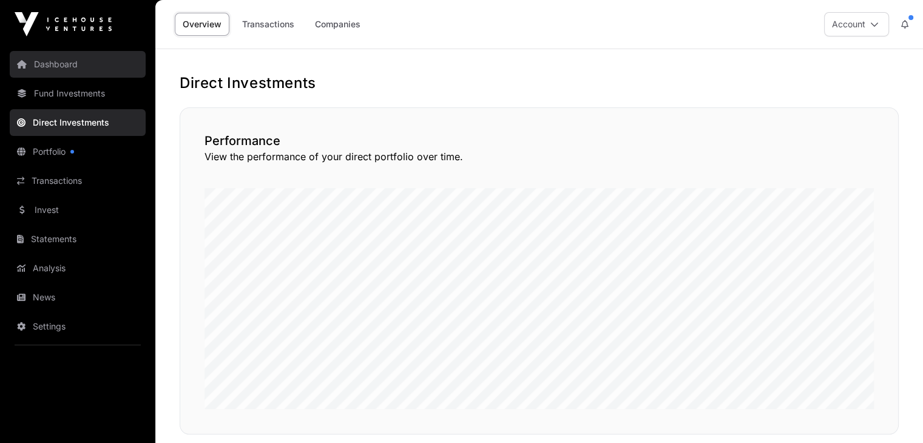
click at [53, 67] on link "Dashboard" at bounding box center [78, 64] width 136 height 27
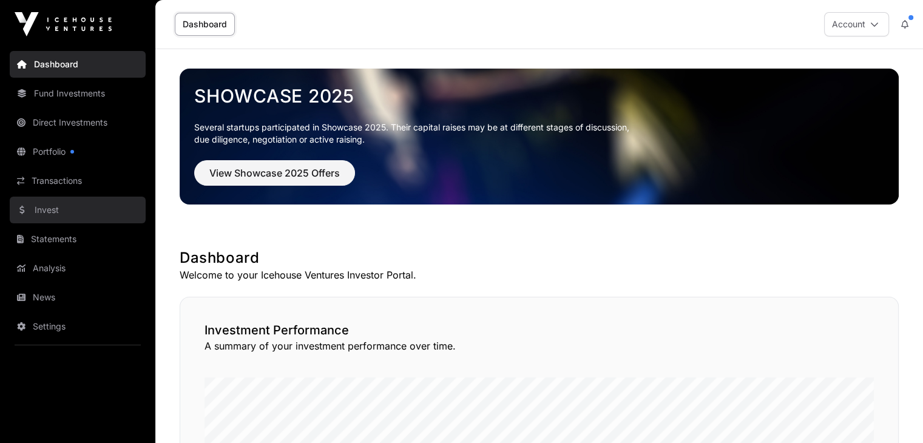
click at [70, 199] on link "Invest" at bounding box center [78, 210] width 136 height 27
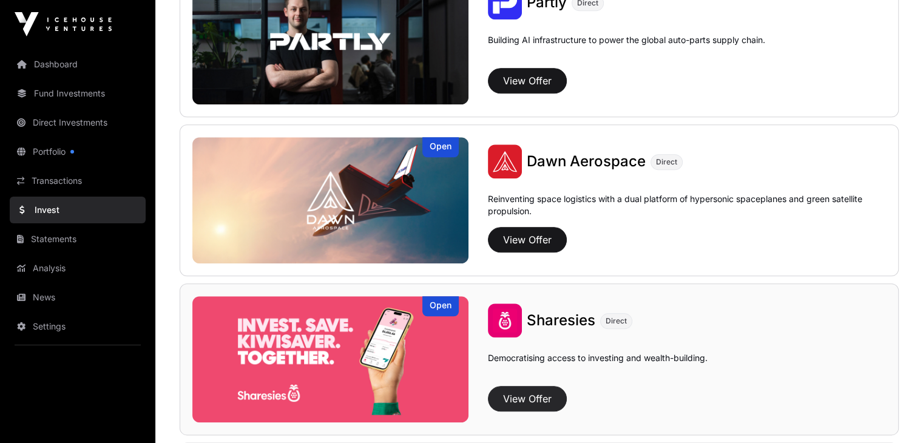
scroll to position [1214, 0]
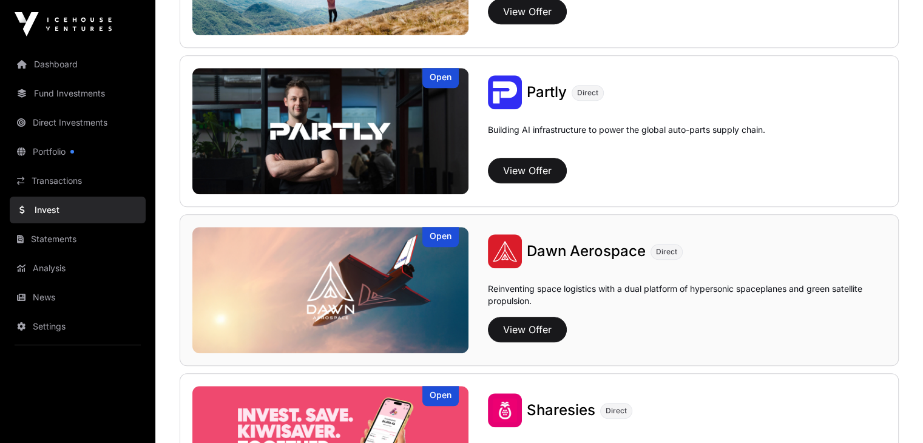
click at [488, 239] on img at bounding box center [505, 251] width 34 height 34
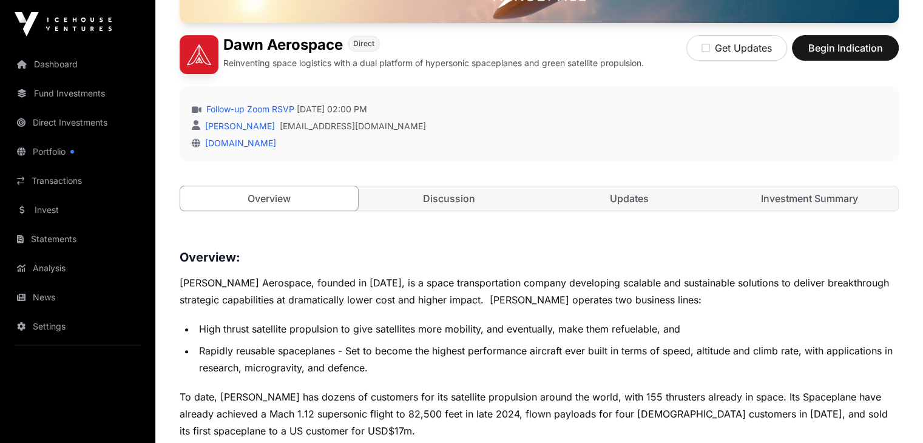
scroll to position [304, 0]
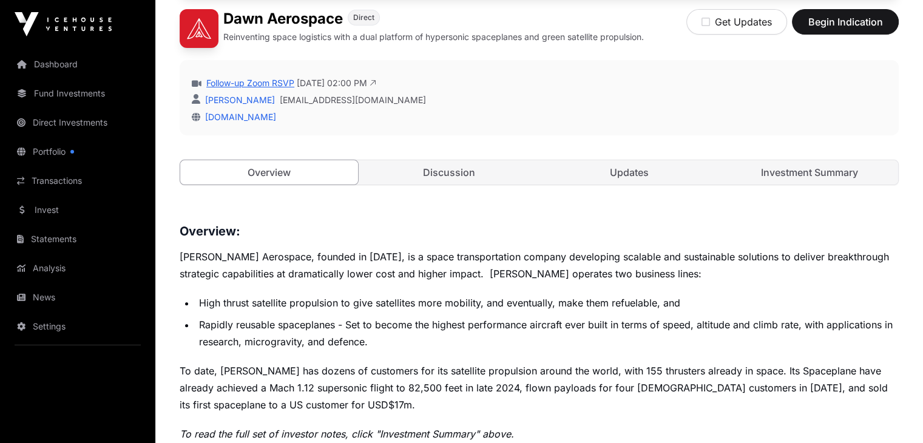
click at [246, 89] on link "Follow-up Zoom RSVP" at bounding box center [249, 83] width 90 height 12
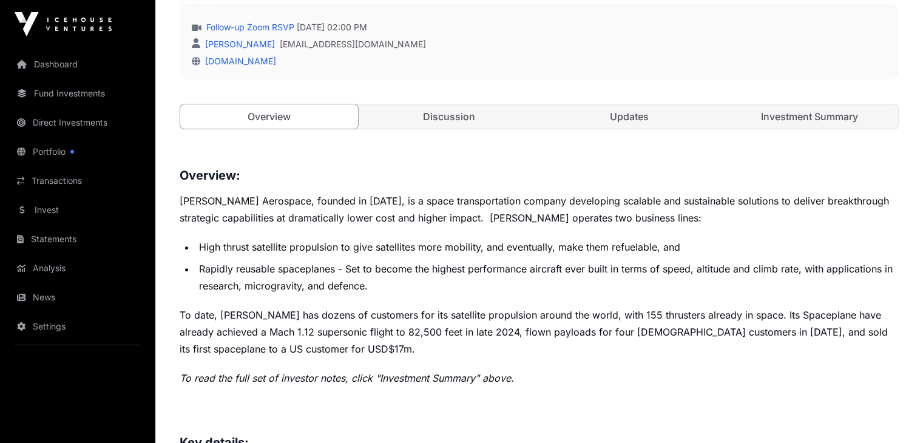
scroll to position [0, 0]
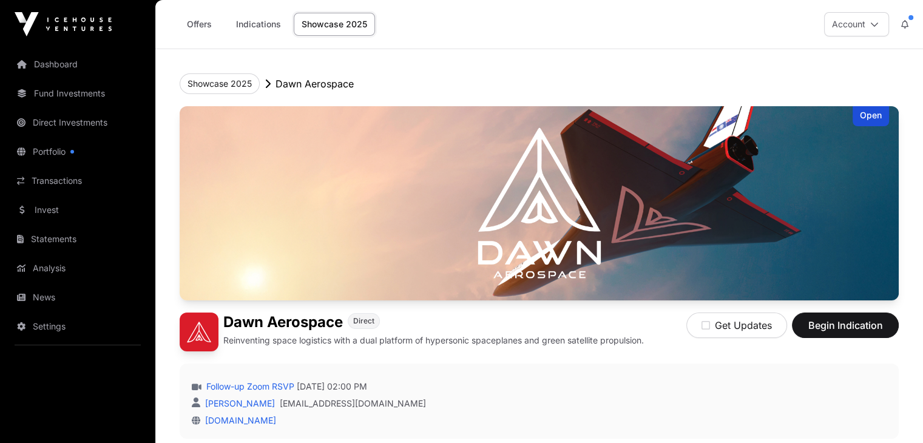
click at [313, 78] on p "Dawn Aerospace" at bounding box center [315, 83] width 78 height 15
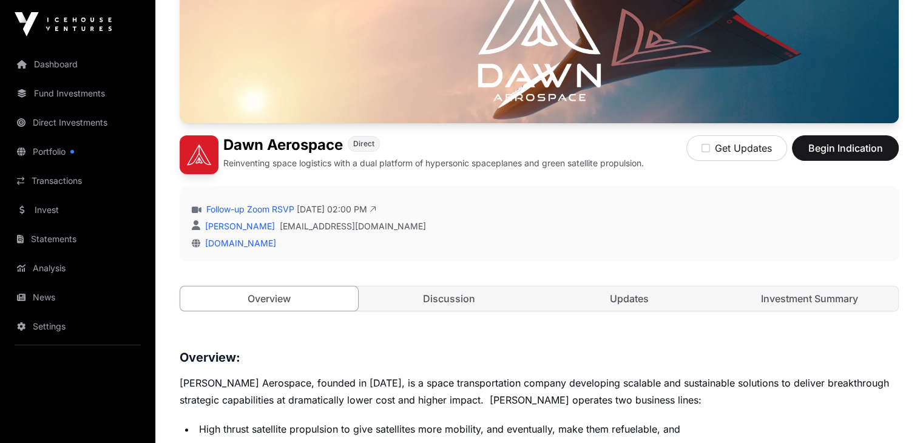
scroll to position [182, 0]
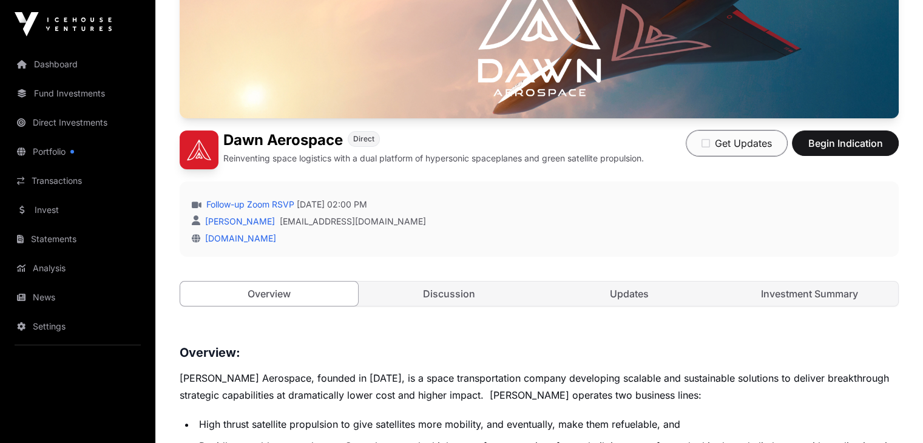
click at [731, 156] on button "Get Updates" at bounding box center [737, 143] width 101 height 25
click at [727, 156] on button "Updates on" at bounding box center [739, 143] width 97 height 25
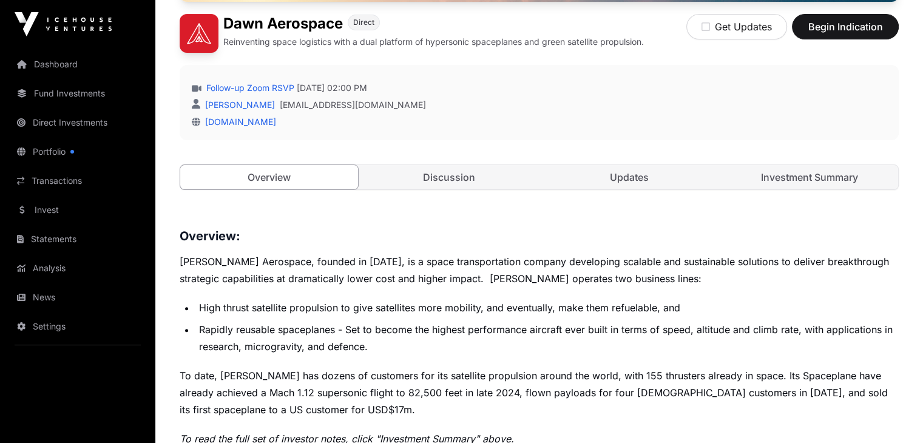
scroll to position [304, 0]
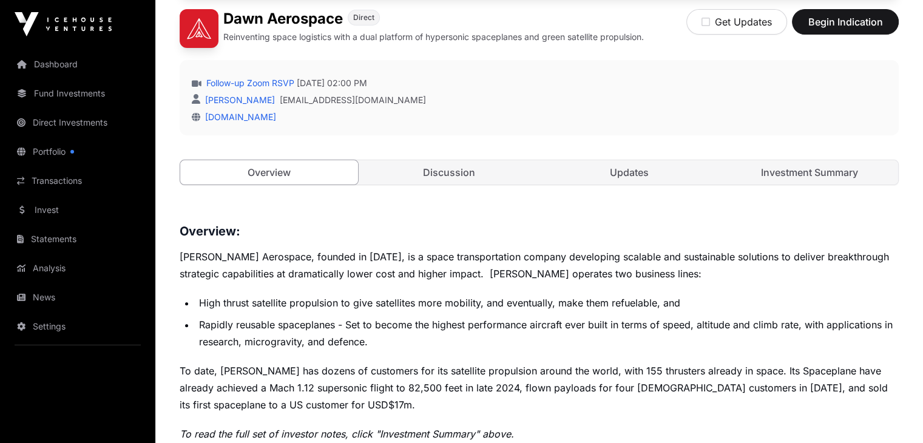
click at [612, 191] on div "Open Dawn Aerospace Direct Reinventing space logistics with a dual platform of …" at bounding box center [539, 6] width 719 height 407
click at [624, 185] on link "Updates" at bounding box center [630, 172] width 178 height 24
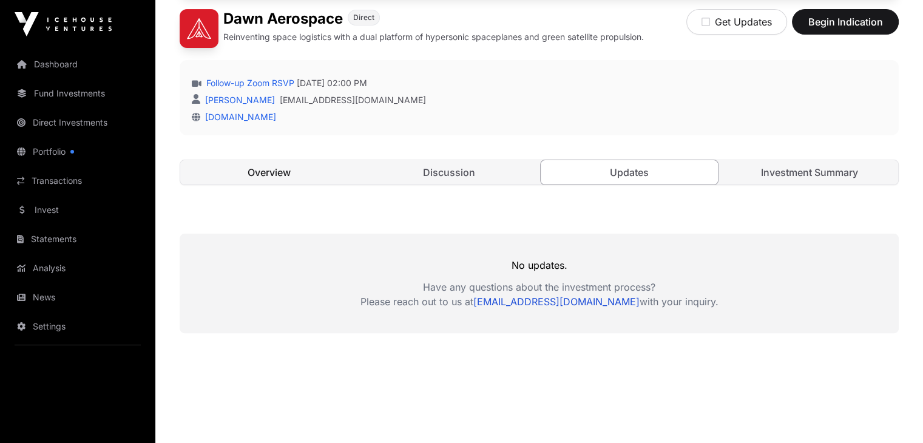
click at [313, 185] on link "Overview" at bounding box center [269, 172] width 178 height 24
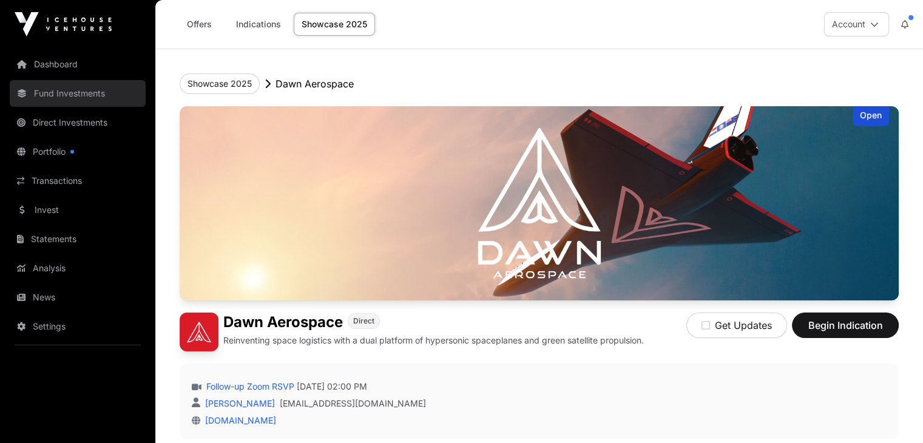
click at [117, 84] on link "Fund Investments" at bounding box center [78, 93] width 136 height 27
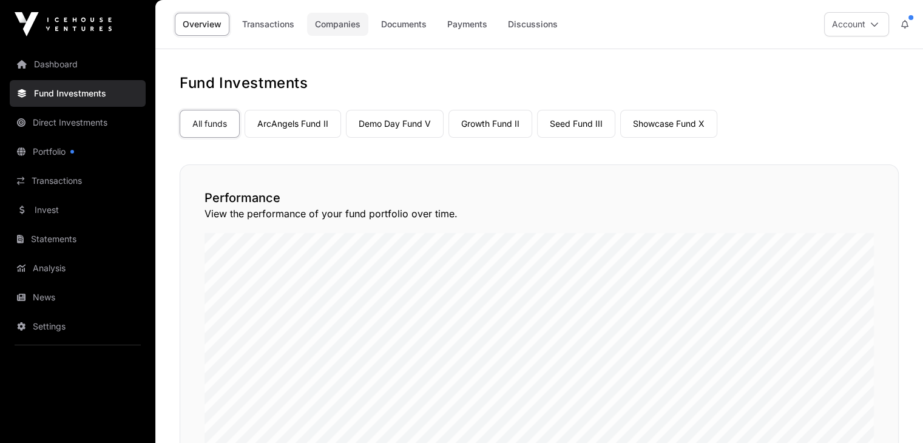
click at [330, 29] on link "Companies" at bounding box center [337, 24] width 61 height 23
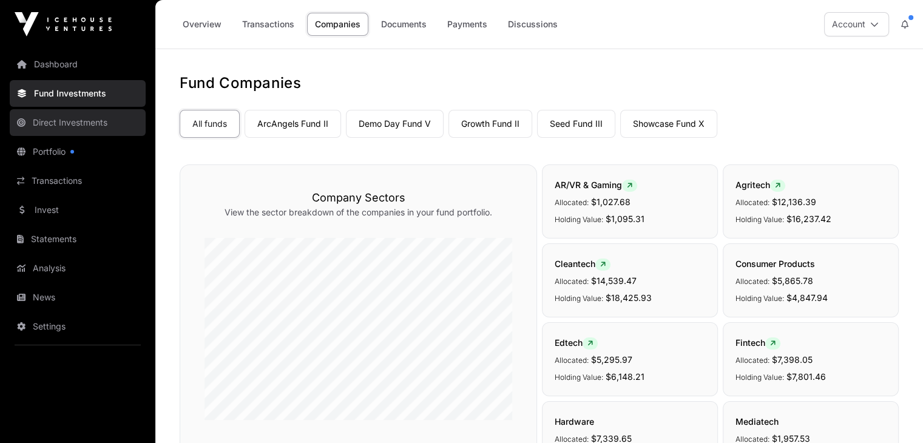
click at [91, 112] on link "Direct Investments" at bounding box center [78, 122] width 136 height 27
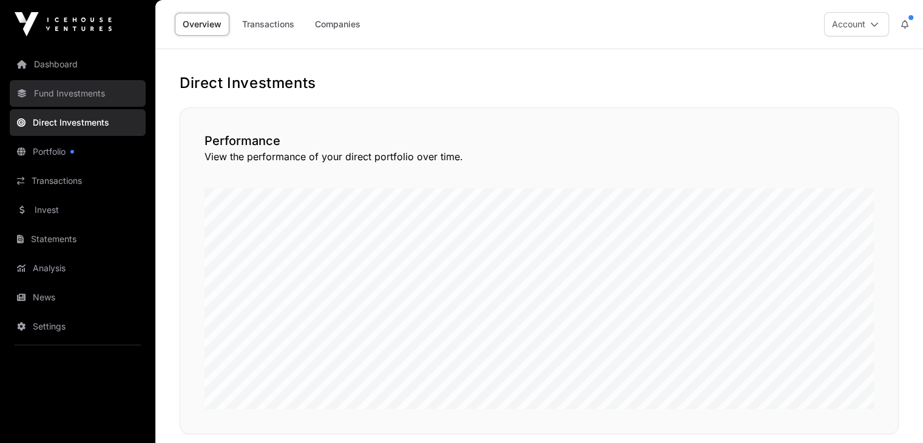
click at [102, 90] on link "Fund Investments" at bounding box center [78, 93] width 136 height 27
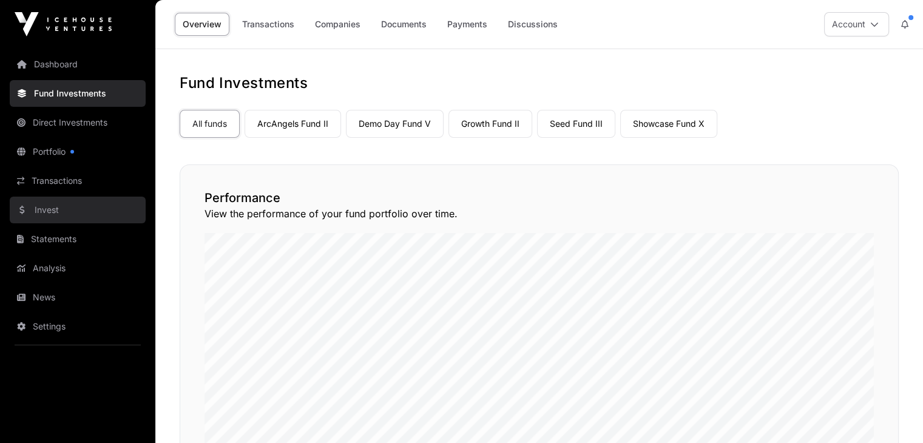
click at [75, 215] on link "Invest" at bounding box center [78, 210] width 136 height 27
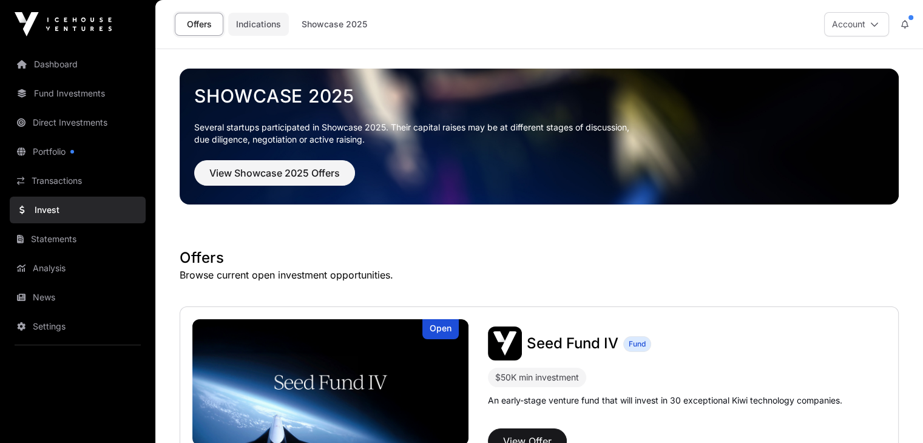
click at [265, 21] on link "Indications" at bounding box center [258, 24] width 61 height 23
click at [249, 25] on link "Indications" at bounding box center [258, 24] width 61 height 23
click at [314, 32] on link "Showcase 2025" at bounding box center [334, 24] width 81 height 23
click at [262, 21] on link "Indications" at bounding box center [258, 24] width 61 height 23
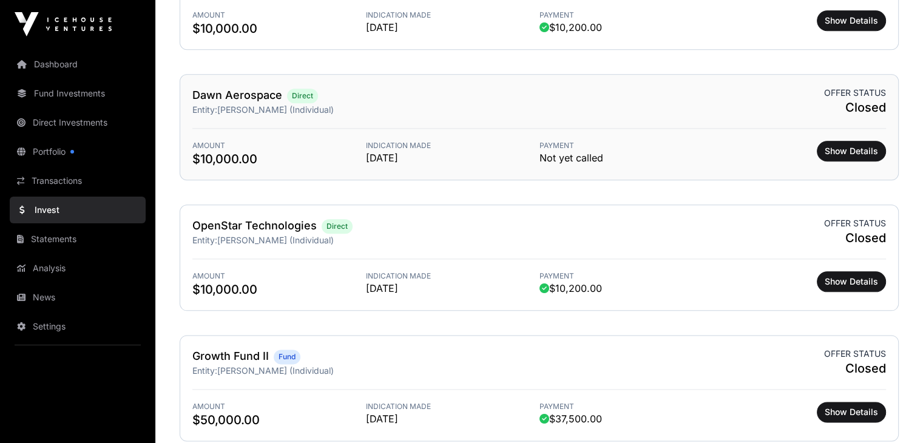
scroll to position [1396, 0]
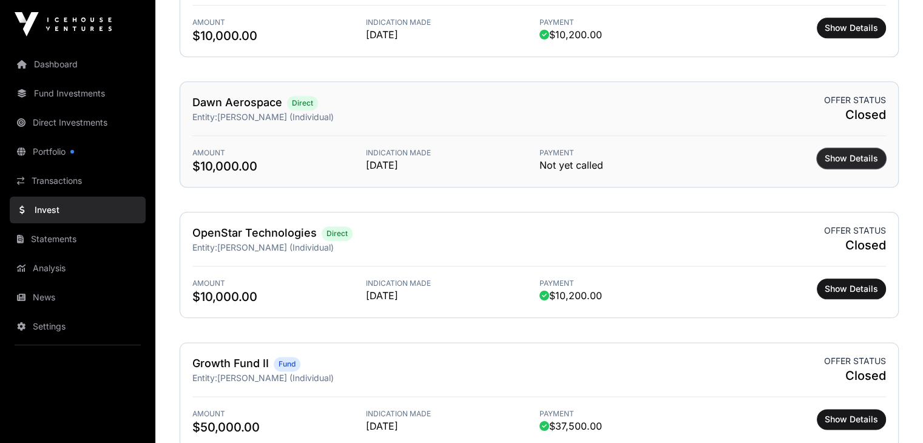
click at [846, 152] on span "Show Details" at bounding box center [851, 158] width 53 height 12
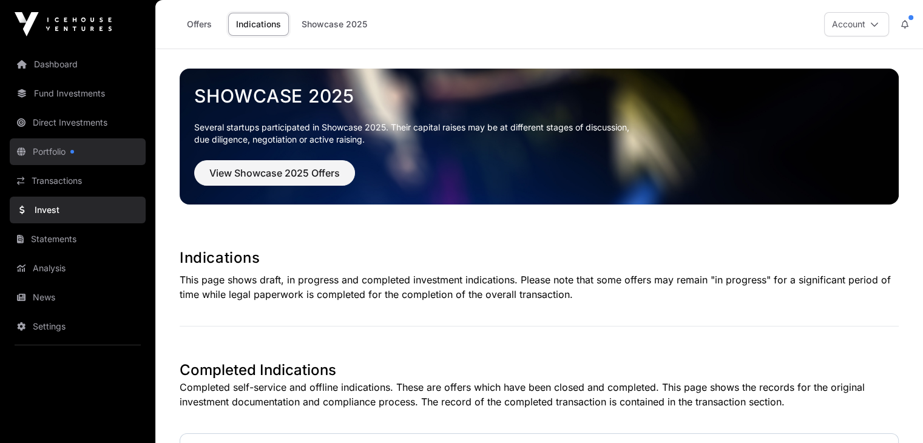
click at [83, 143] on link "Portfolio" at bounding box center [78, 151] width 136 height 27
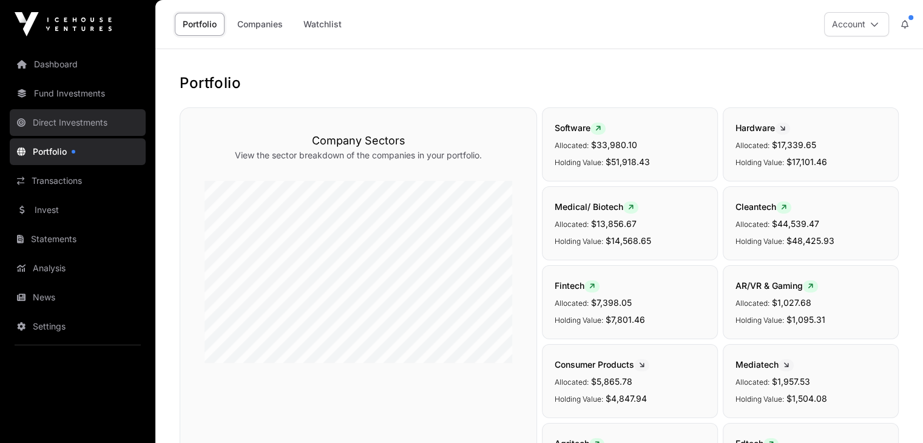
click at [77, 117] on link "Direct Investments" at bounding box center [78, 122] width 136 height 27
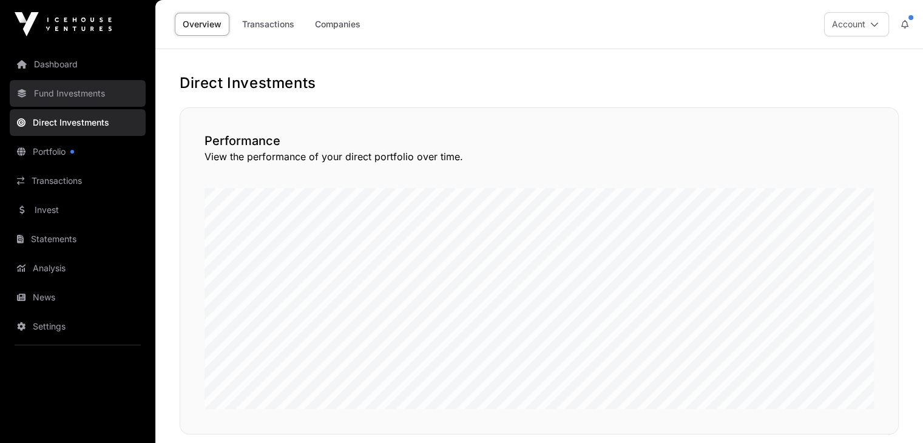
click at [78, 88] on link "Fund Investments" at bounding box center [78, 93] width 136 height 27
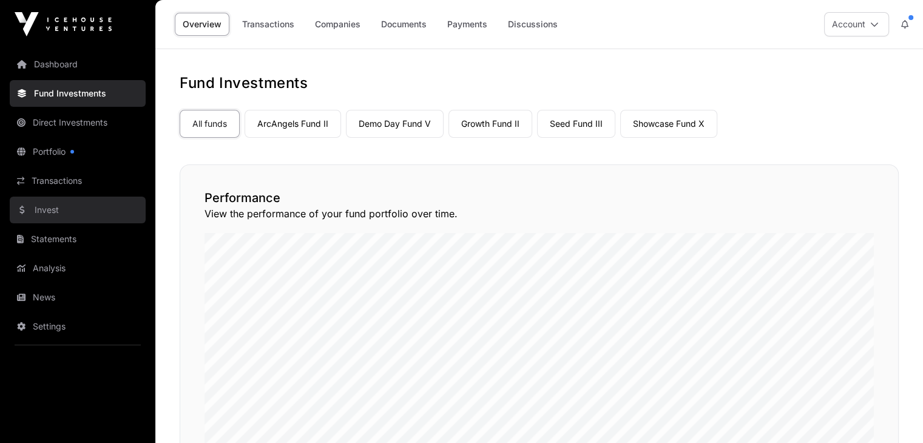
click at [70, 197] on link "Invest" at bounding box center [78, 210] width 136 height 27
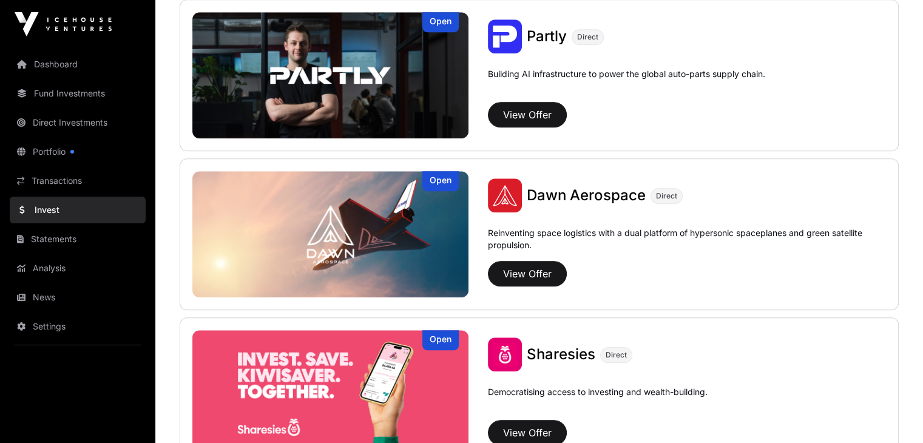
scroll to position [1396, 0]
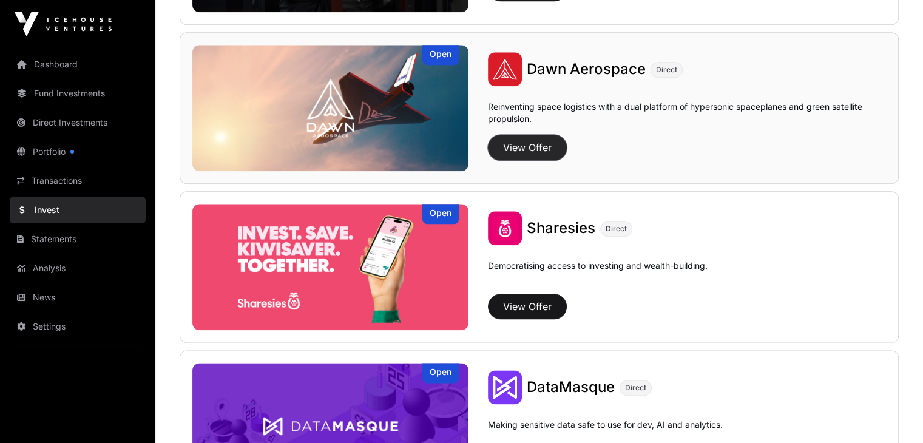
click at [488, 143] on button "View Offer" at bounding box center [527, 147] width 79 height 25
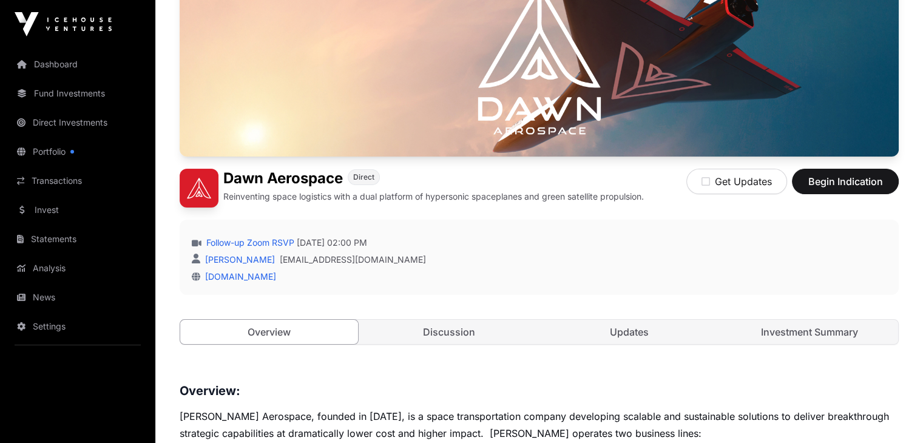
scroll to position [243, 0]
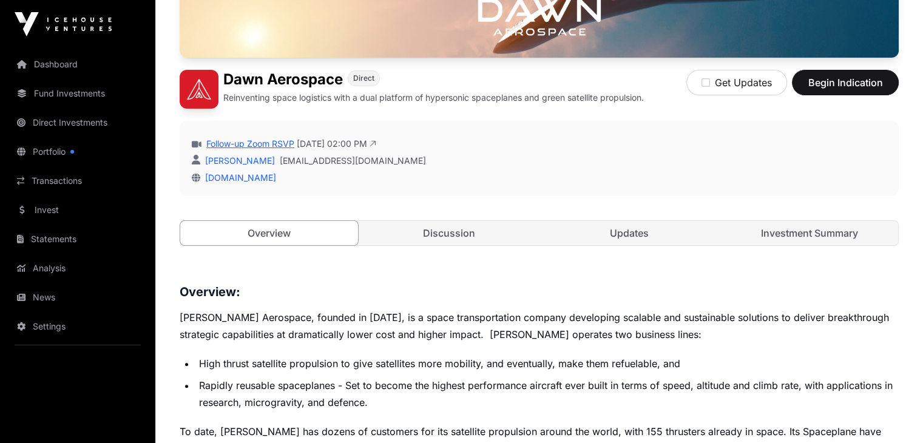
click at [265, 150] on link "Follow-up Zoom RSVP" at bounding box center [249, 144] width 90 height 12
click at [775, 245] on link "Investment Summary" at bounding box center [810, 233] width 178 height 24
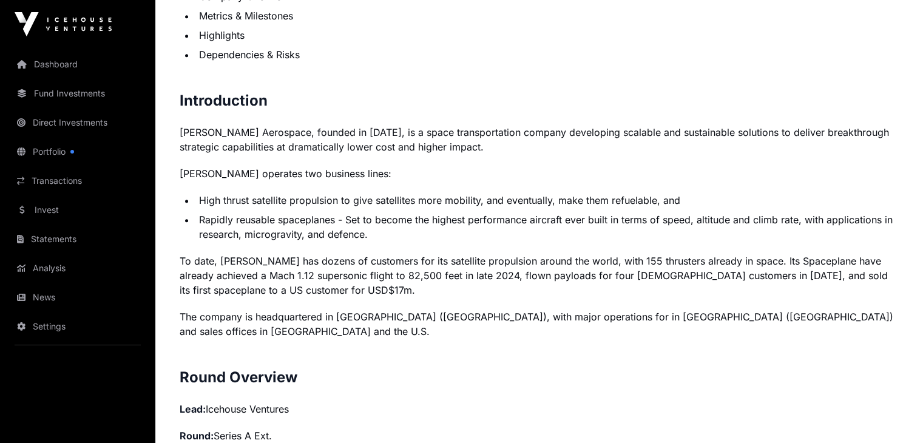
scroll to position [789, 0]
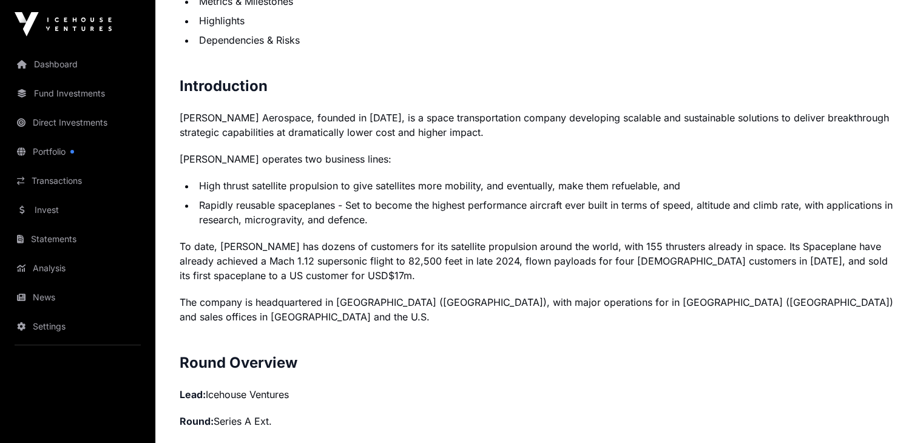
click at [404, 283] on p "To date, [PERSON_NAME] has dozens of customers for its satellite propulsion aro…" at bounding box center [539, 261] width 719 height 44
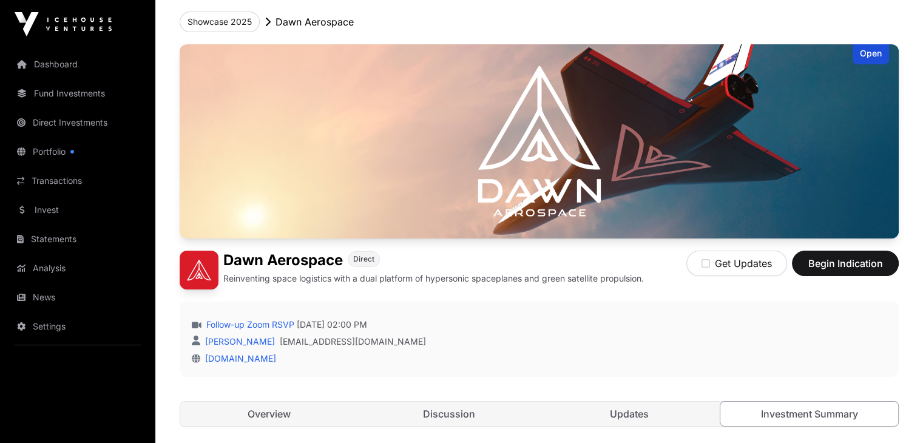
scroll to position [182, 0]
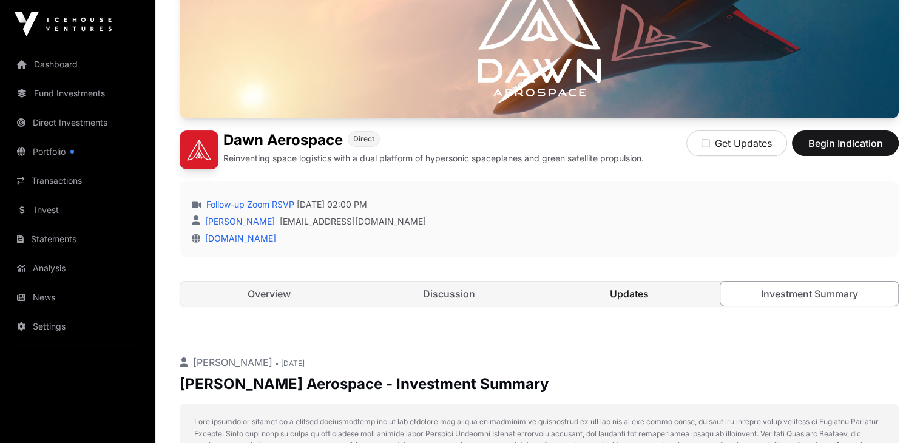
click at [618, 306] on link "Updates" at bounding box center [630, 294] width 178 height 24
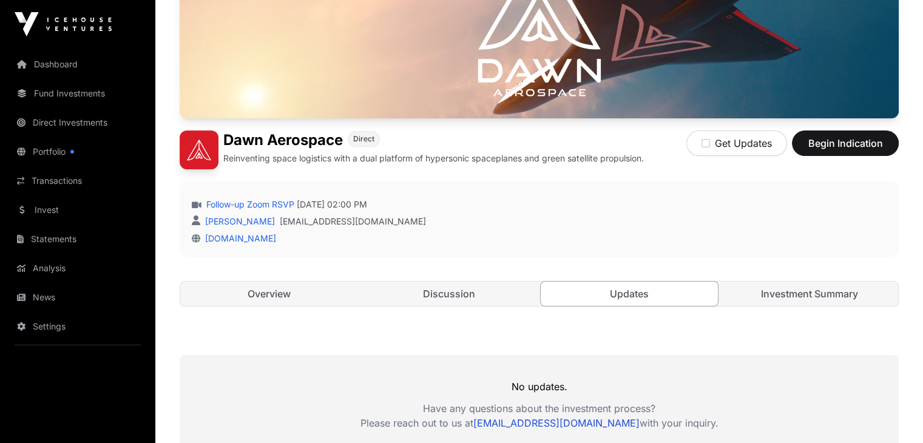
scroll to position [382, 0]
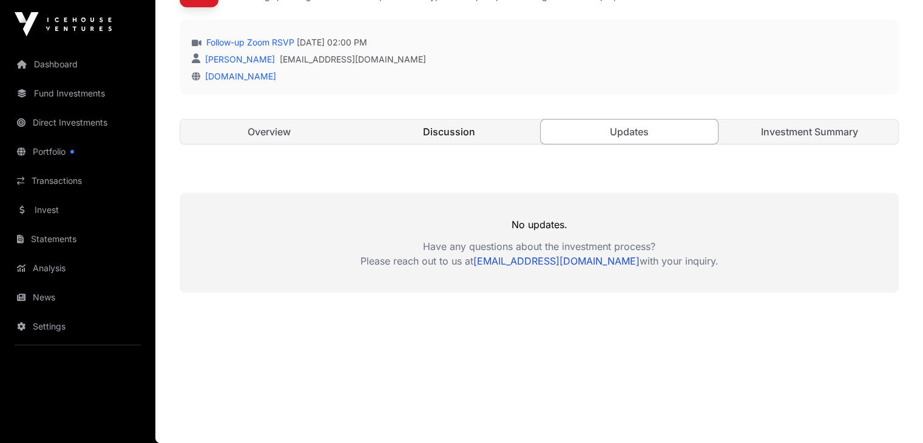
click at [453, 140] on link "Discussion" at bounding box center [450, 132] width 178 height 24
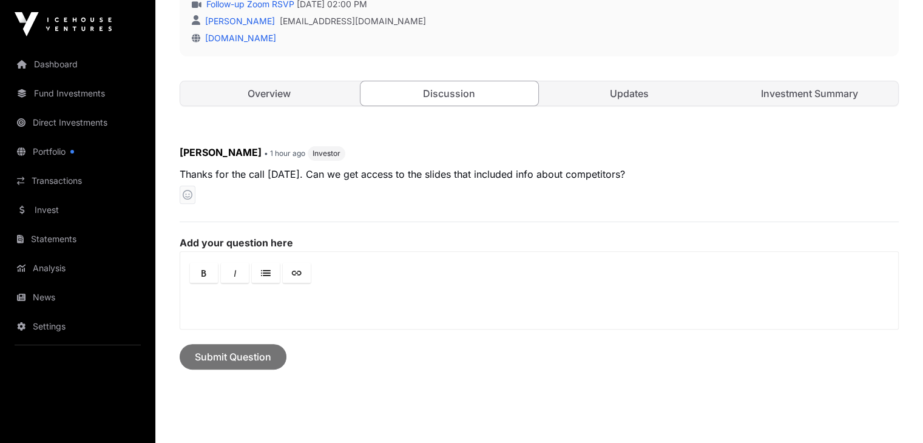
click at [263, 106] on link "Overview" at bounding box center [269, 93] width 178 height 24
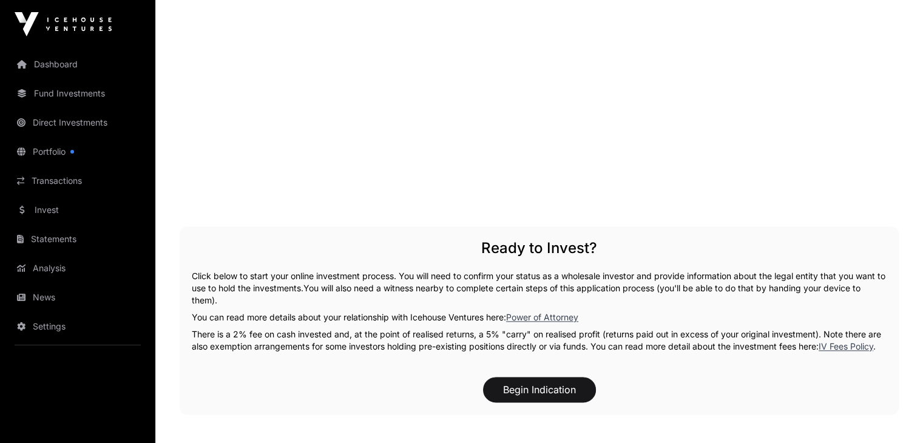
scroll to position [1475, 0]
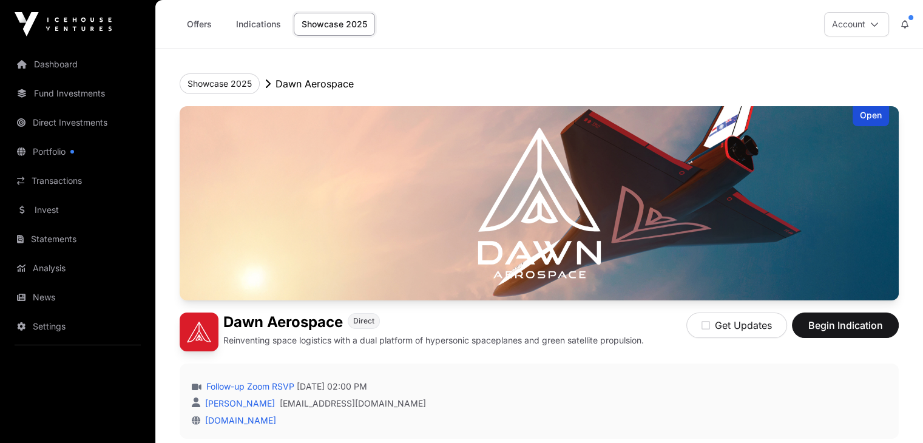
click at [328, 27] on link "Showcase 2025" at bounding box center [334, 24] width 81 height 23
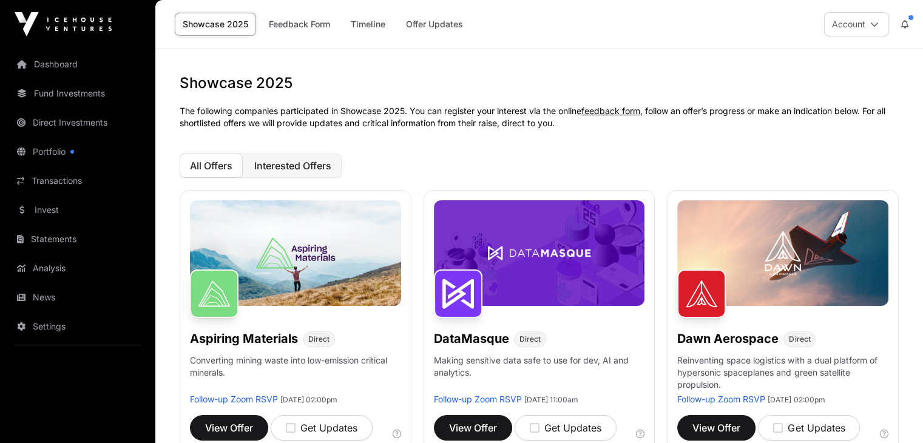
click at [303, 171] on span "Interested Offers" at bounding box center [292, 166] width 77 height 12
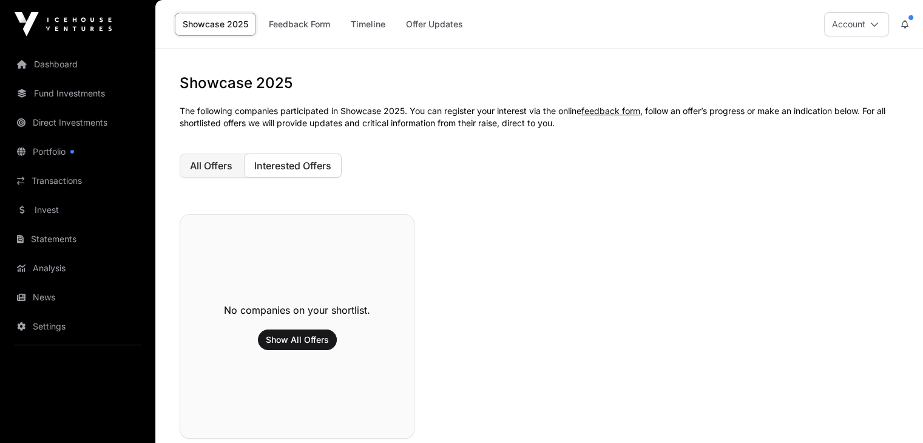
click at [229, 168] on span "All Offers" at bounding box center [211, 166] width 42 height 12
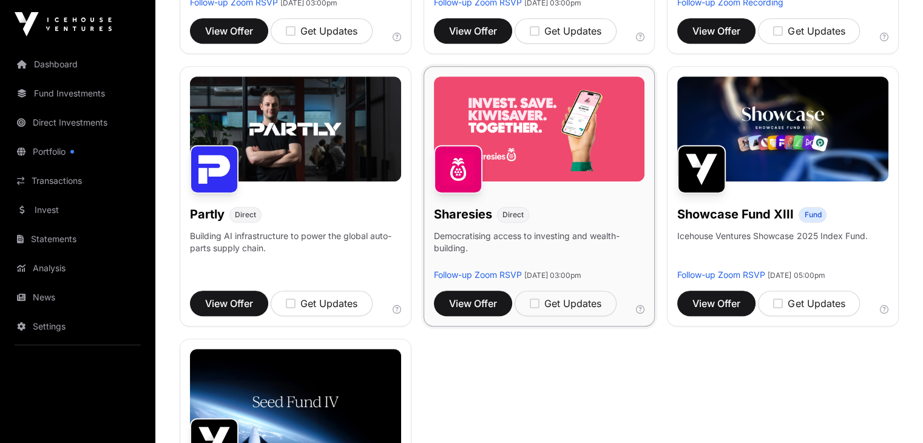
scroll to position [668, 0]
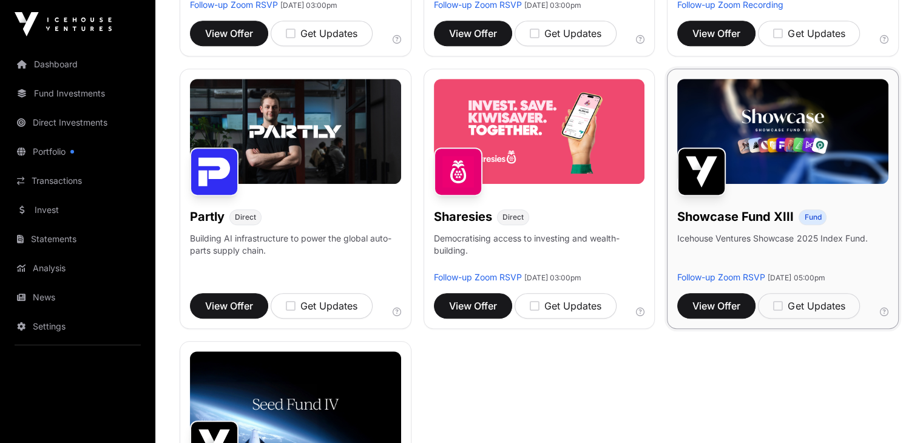
click at [734, 168] on img at bounding box center [782, 132] width 211 height 106
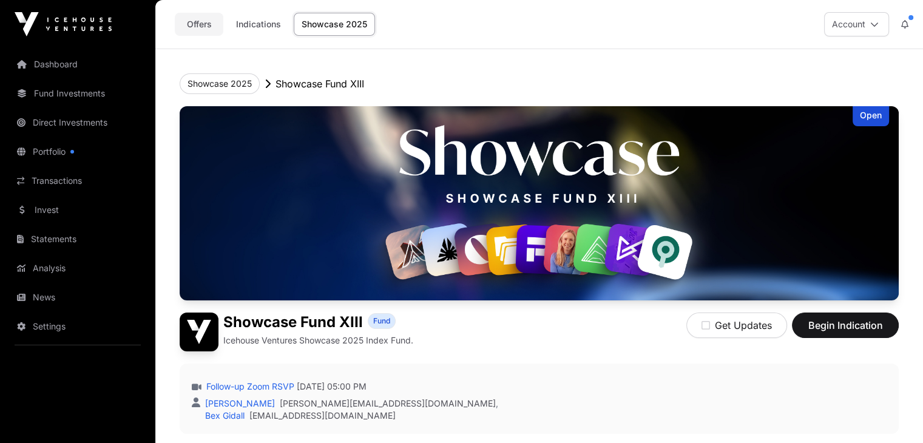
click at [211, 26] on link "Offers" at bounding box center [199, 24] width 49 height 23
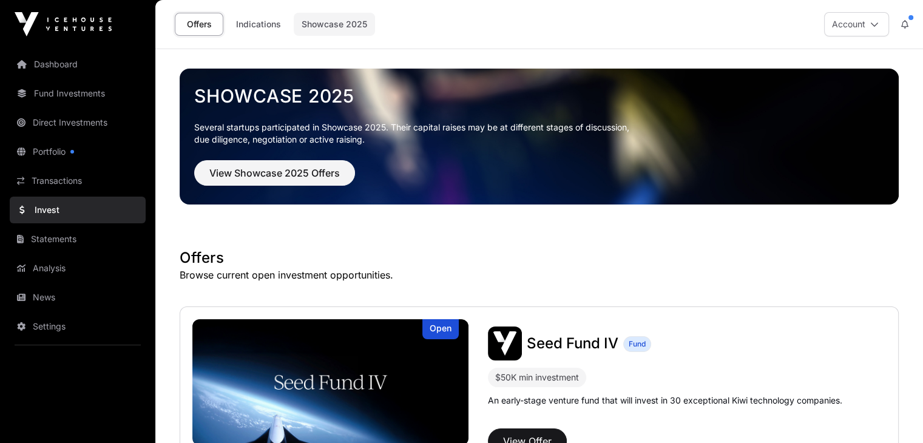
click at [308, 25] on link "Showcase 2025" at bounding box center [334, 24] width 81 height 23
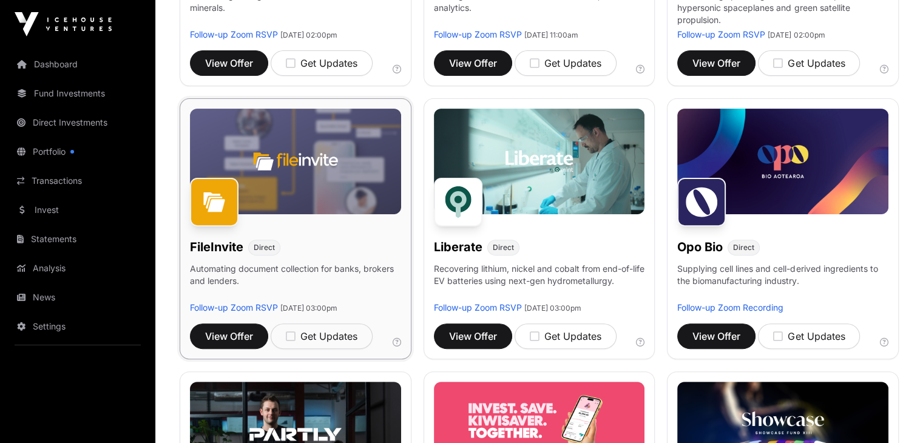
scroll to position [668, 0]
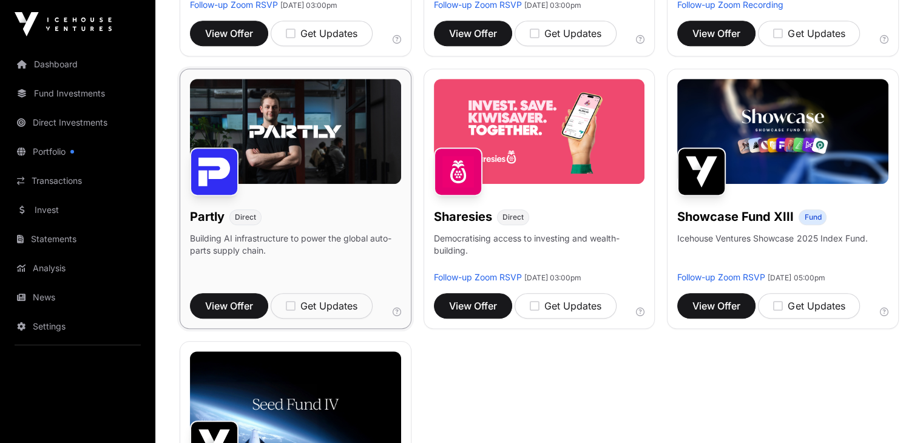
click at [256, 225] on div "Partly Direct" at bounding box center [295, 214] width 211 height 22
click at [251, 158] on img at bounding box center [295, 132] width 211 height 106
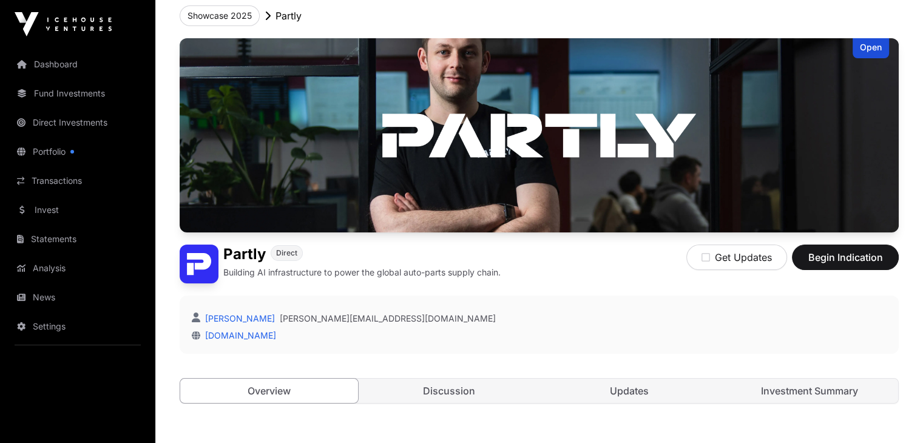
scroll to position [304, 0]
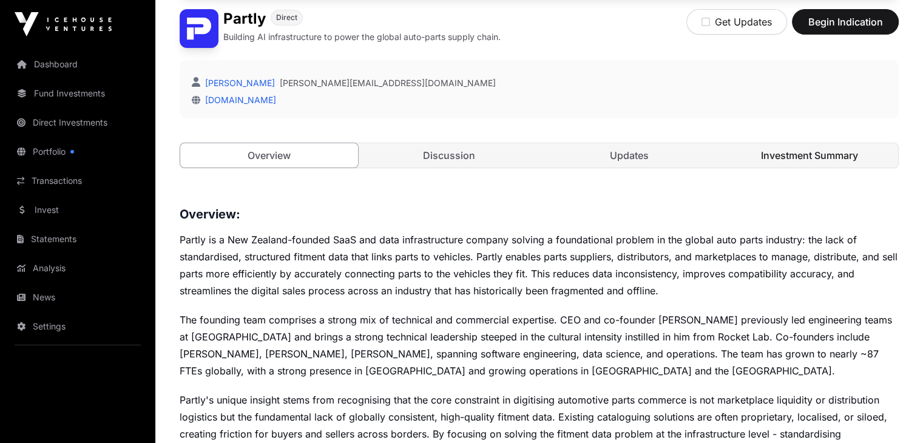
click at [801, 168] on link "Investment Summary" at bounding box center [810, 155] width 178 height 24
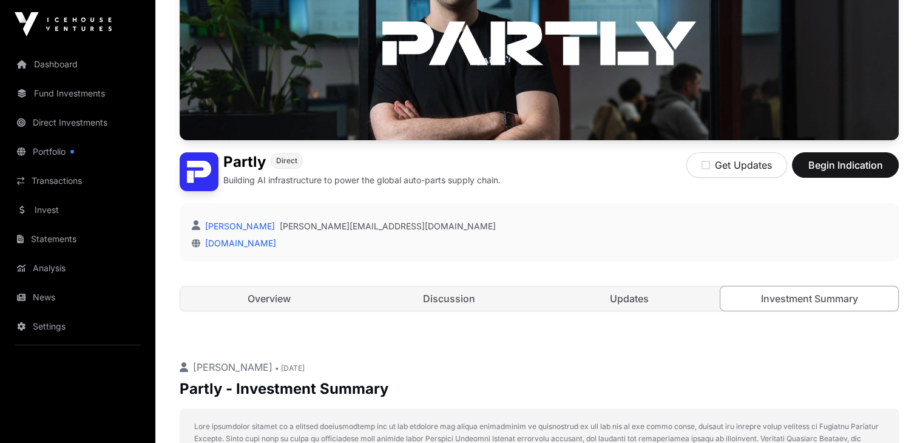
scroll to position [182, 0]
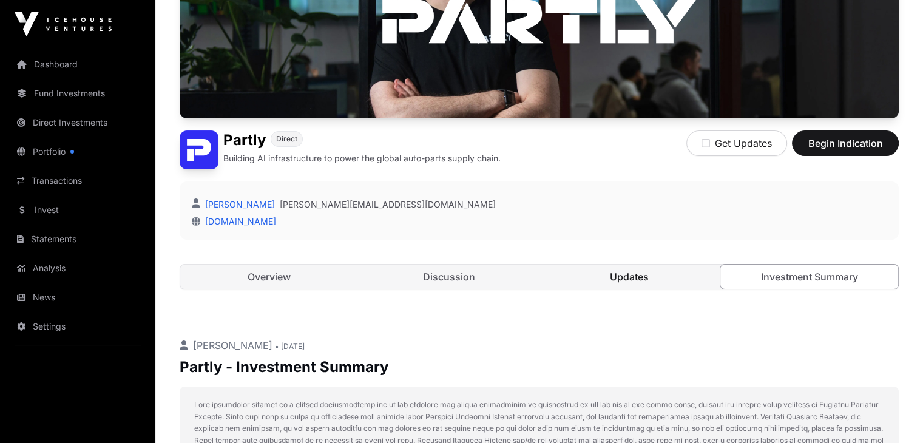
click at [631, 289] on link "Updates" at bounding box center [630, 277] width 178 height 24
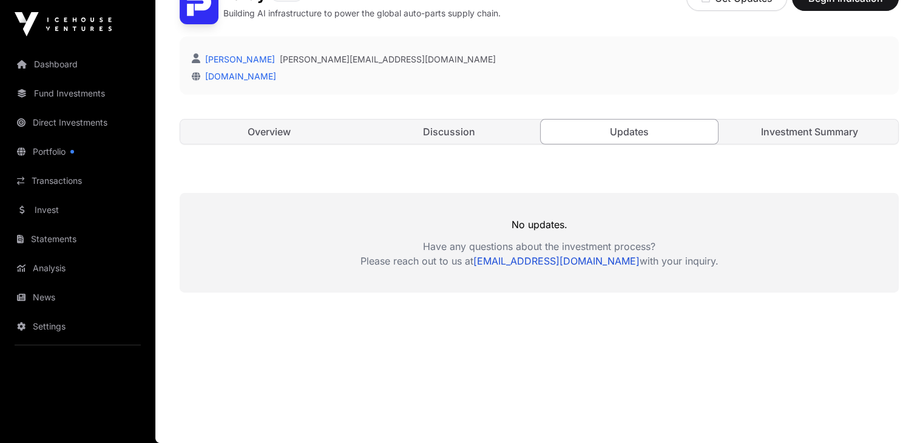
scroll to position [365, 0]
click at [459, 129] on link "Discussion" at bounding box center [450, 132] width 178 height 24
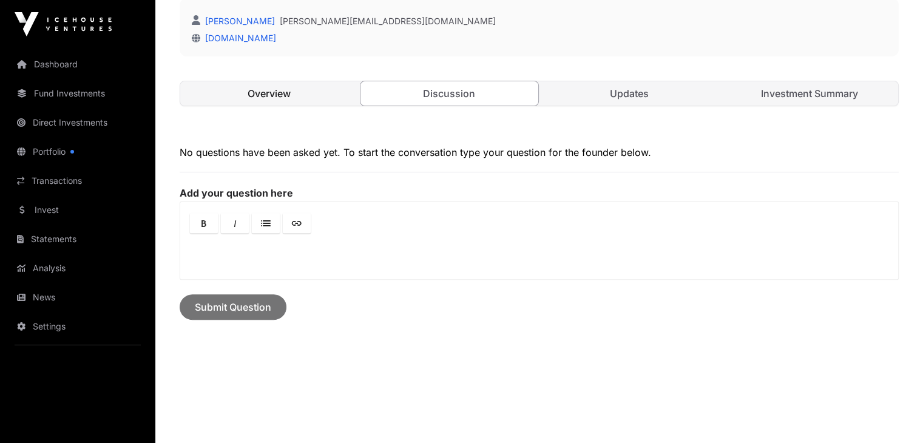
click at [274, 106] on link "Overview" at bounding box center [269, 93] width 178 height 24
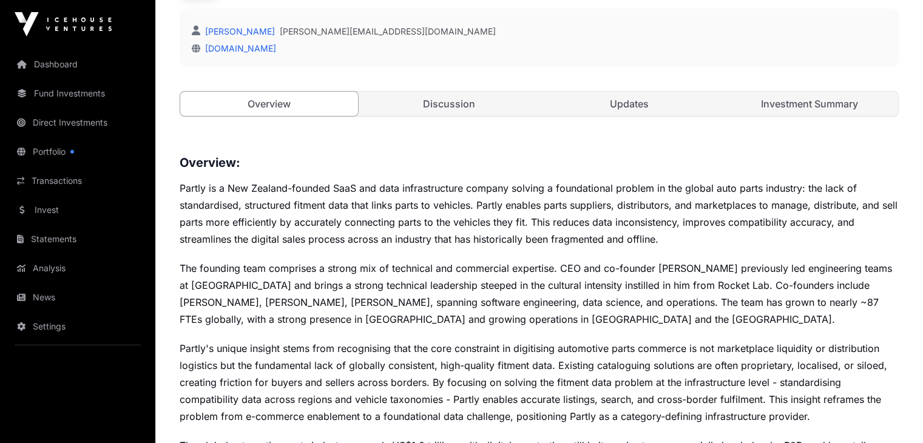
scroll to position [364, 0]
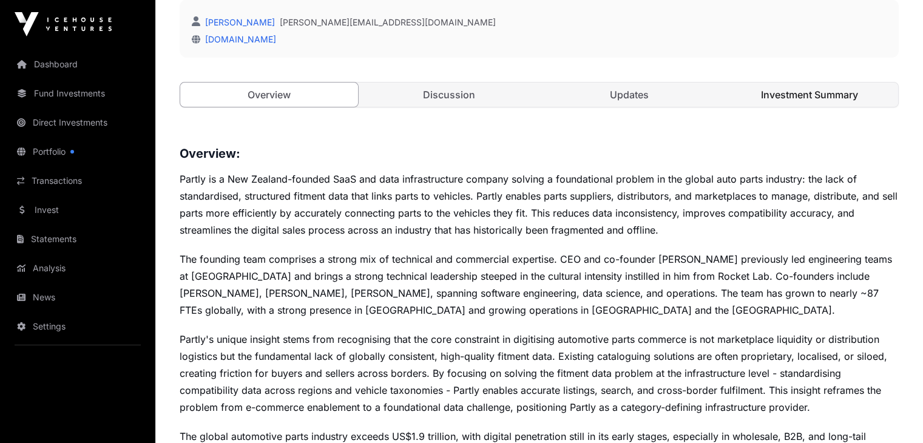
click at [753, 107] on link "Investment Summary" at bounding box center [810, 95] width 178 height 24
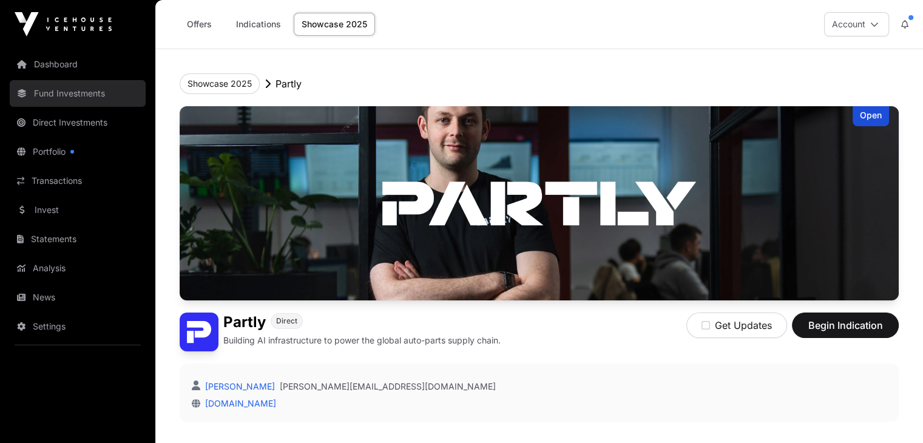
click at [87, 86] on link "Fund Investments" at bounding box center [78, 93] width 136 height 27
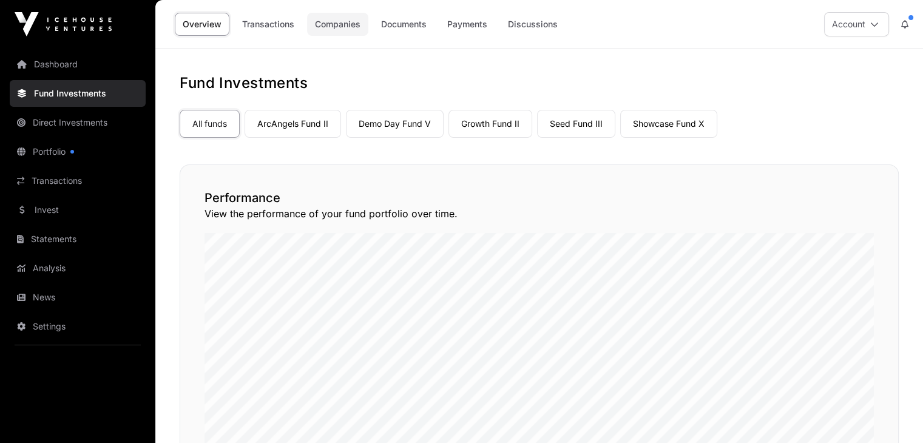
click at [330, 35] on link "Companies" at bounding box center [337, 24] width 61 height 23
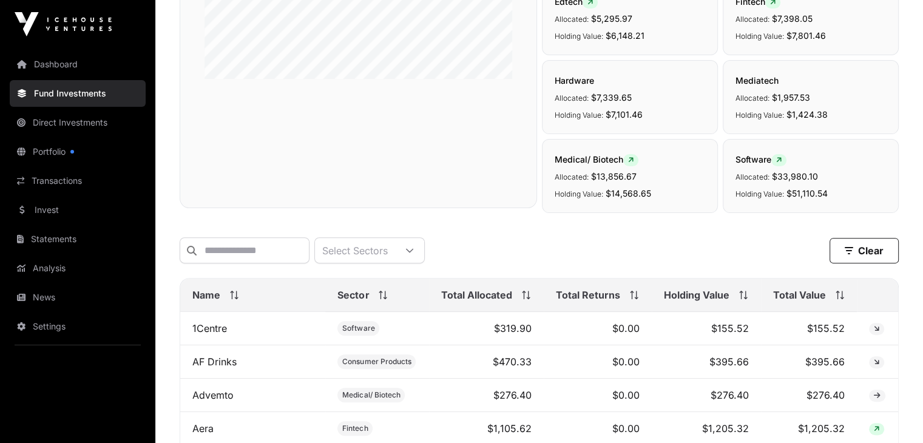
scroll to position [364, 0]
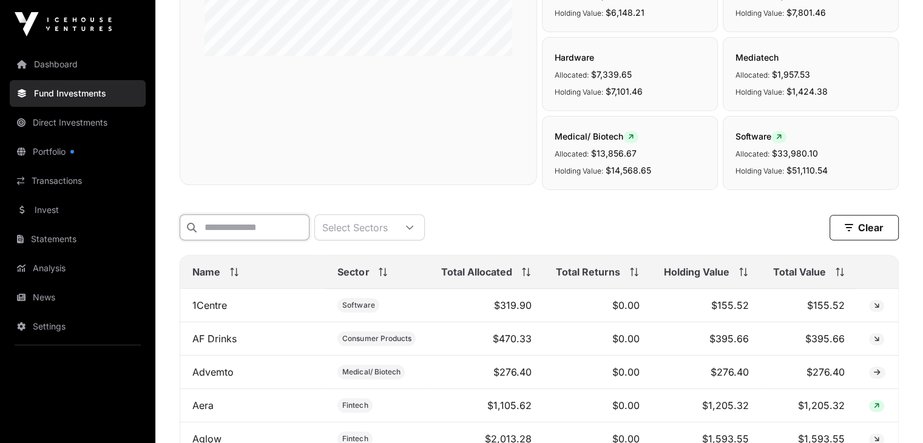
click at [304, 214] on input "text" at bounding box center [245, 227] width 130 height 26
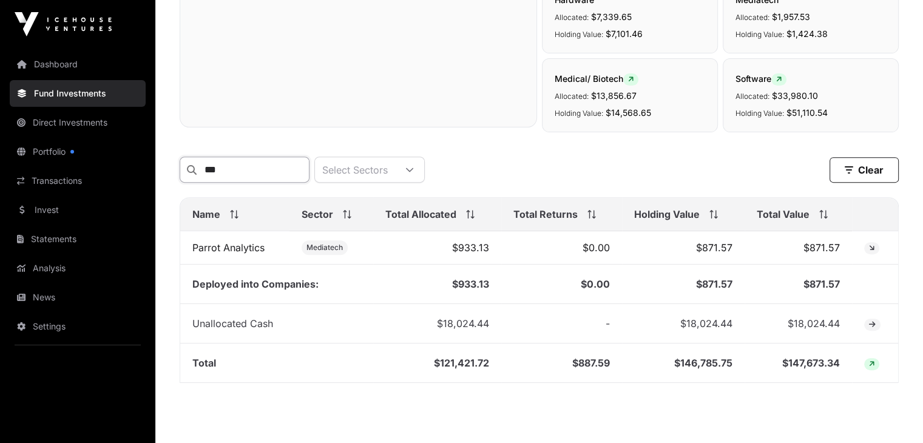
scroll to position [425, 0]
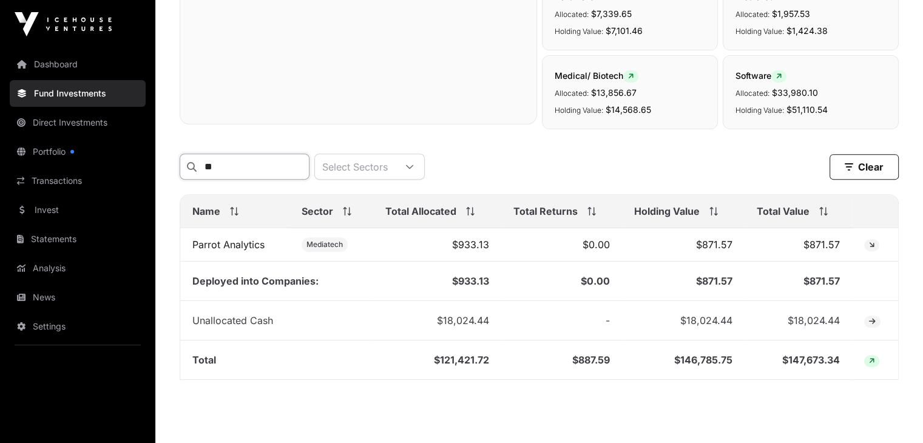
type input "*"
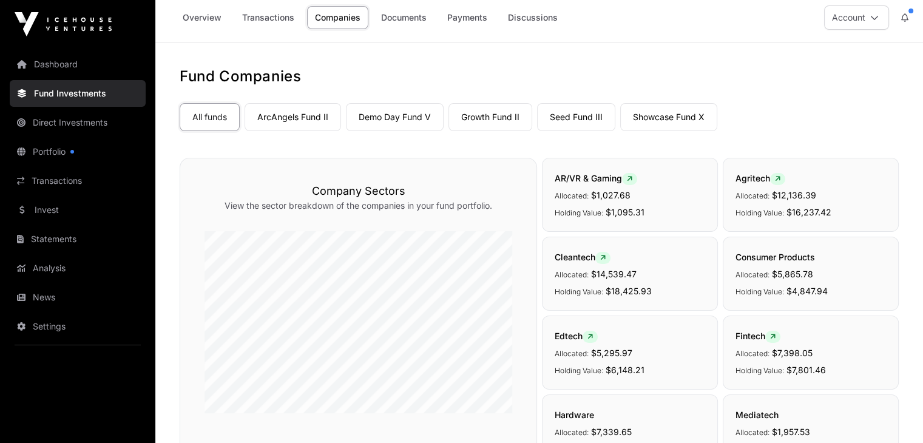
scroll to position [0, 0]
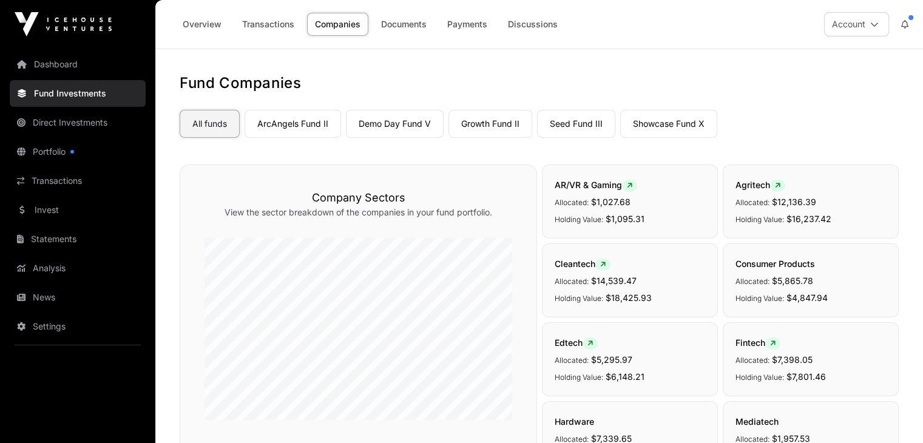
type input "*"
click at [223, 132] on link "All funds" at bounding box center [210, 124] width 60 height 28
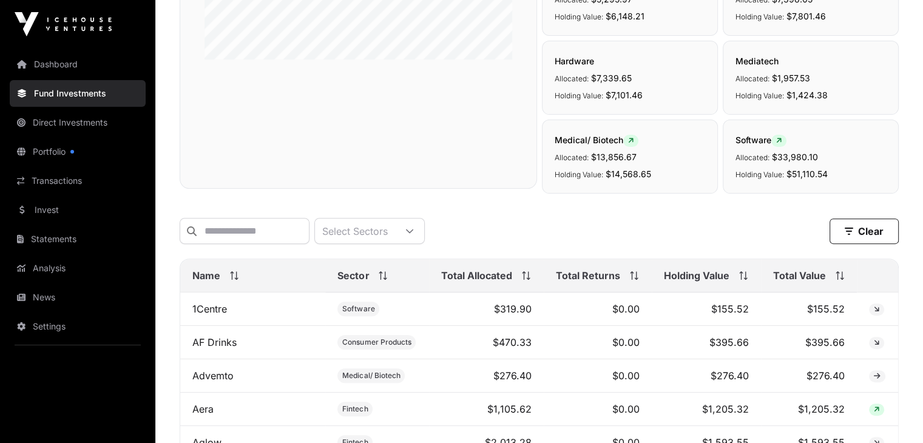
scroll to position [364, 0]
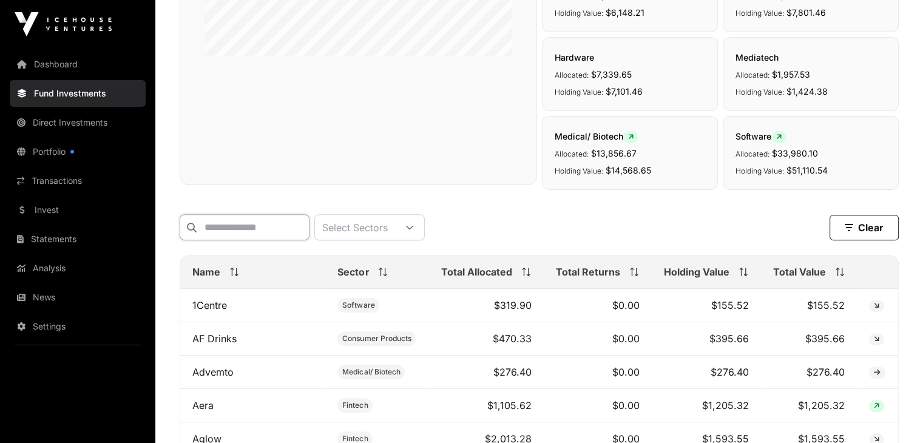
click at [271, 220] on input "text" at bounding box center [245, 227] width 130 height 26
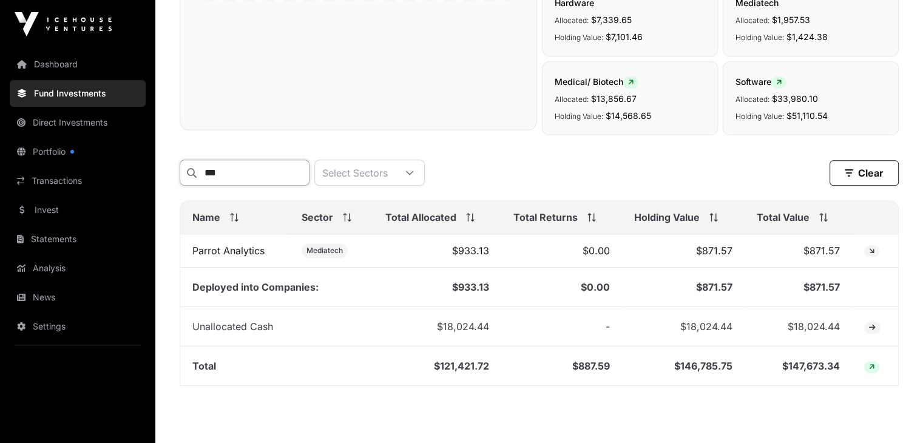
scroll to position [425, 0]
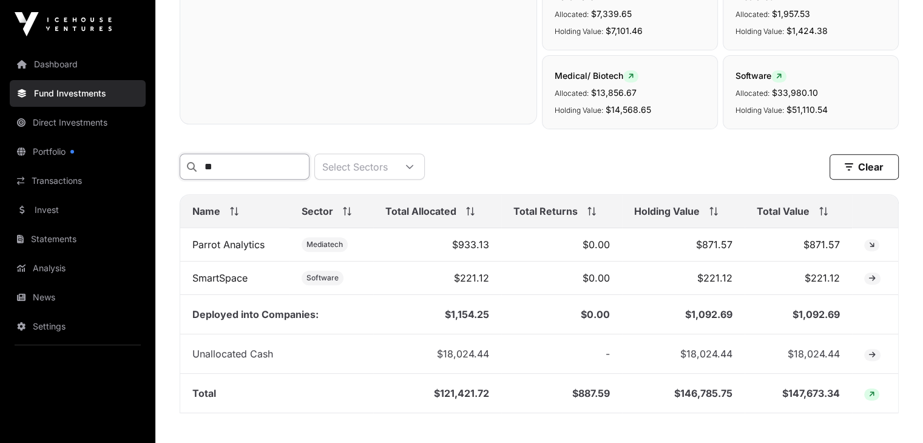
type input "*"
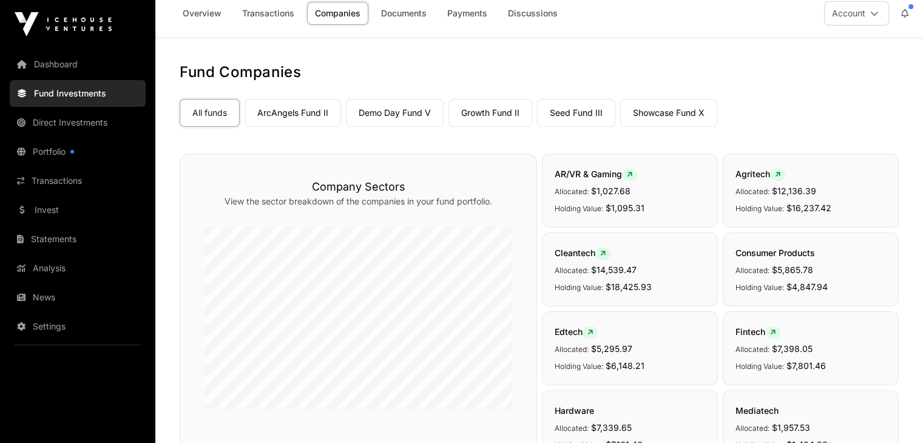
scroll to position [0, 0]
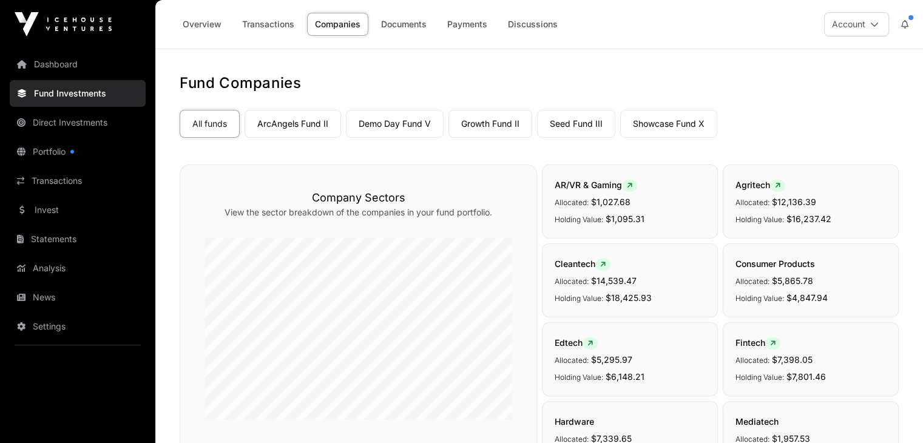
type input "***"
click at [173, 10] on div "Overview Transactions Companies Documents Payments Discussions" at bounding box center [368, 24] width 410 height 38
click at [214, 29] on link "Overview" at bounding box center [202, 24] width 55 height 23
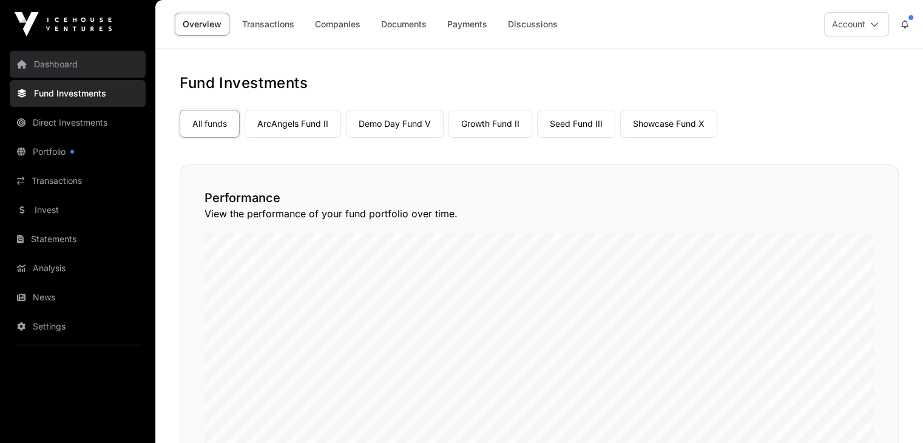
click at [65, 70] on link "Dashboard" at bounding box center [78, 64] width 136 height 27
